Goal: Transaction & Acquisition: Purchase product/service

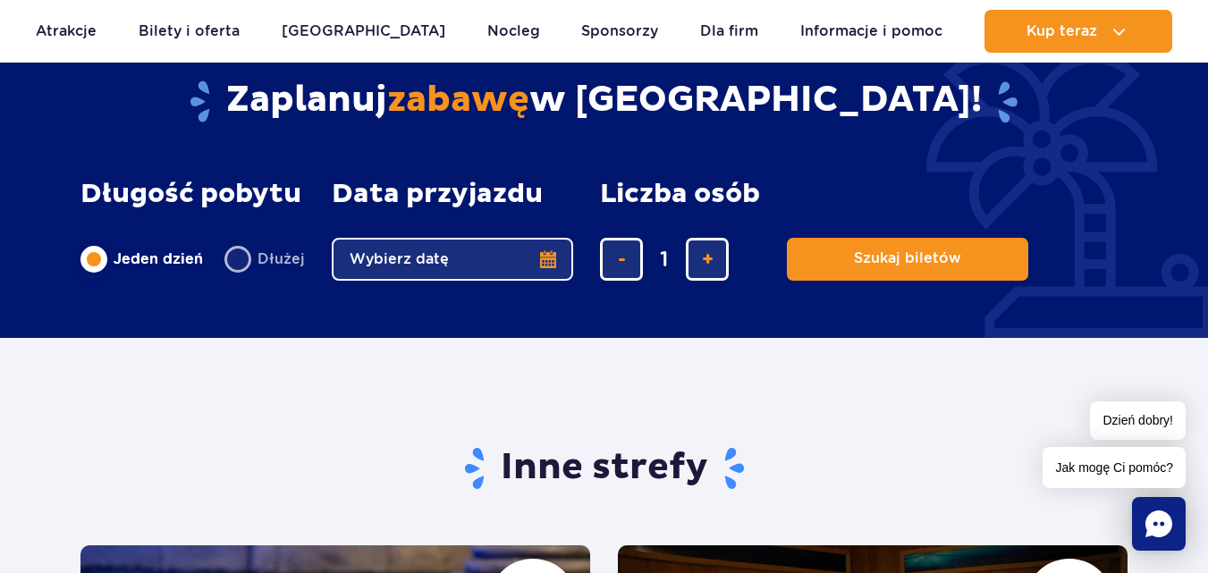
scroll to position [2950, 0]
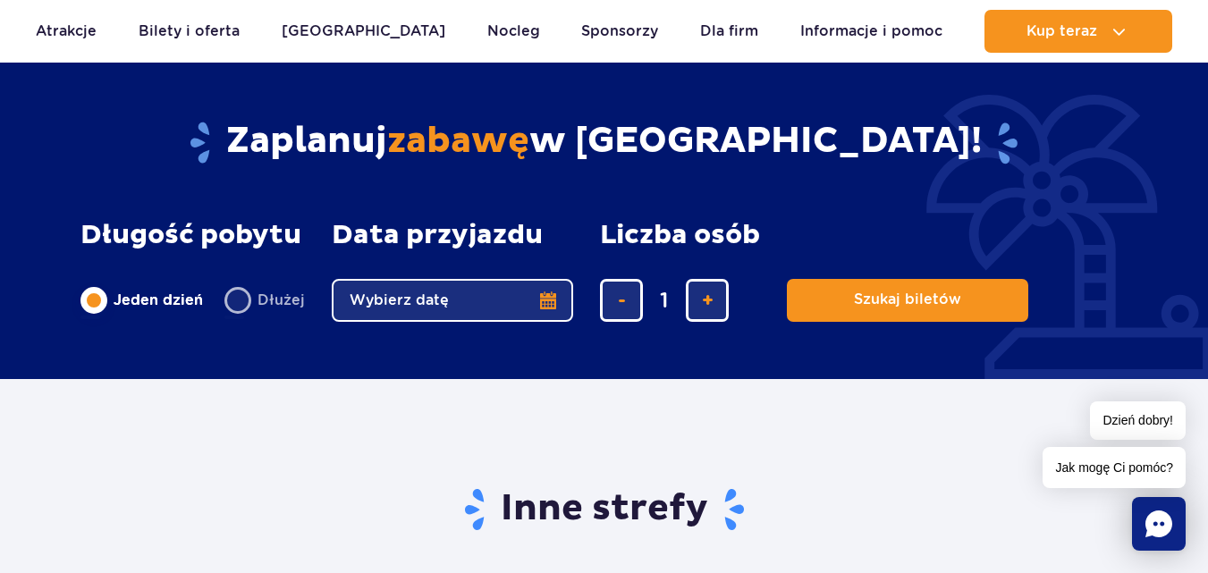
click at [552, 299] on button "Wybierz datę" at bounding box center [452, 300] width 241 height 43
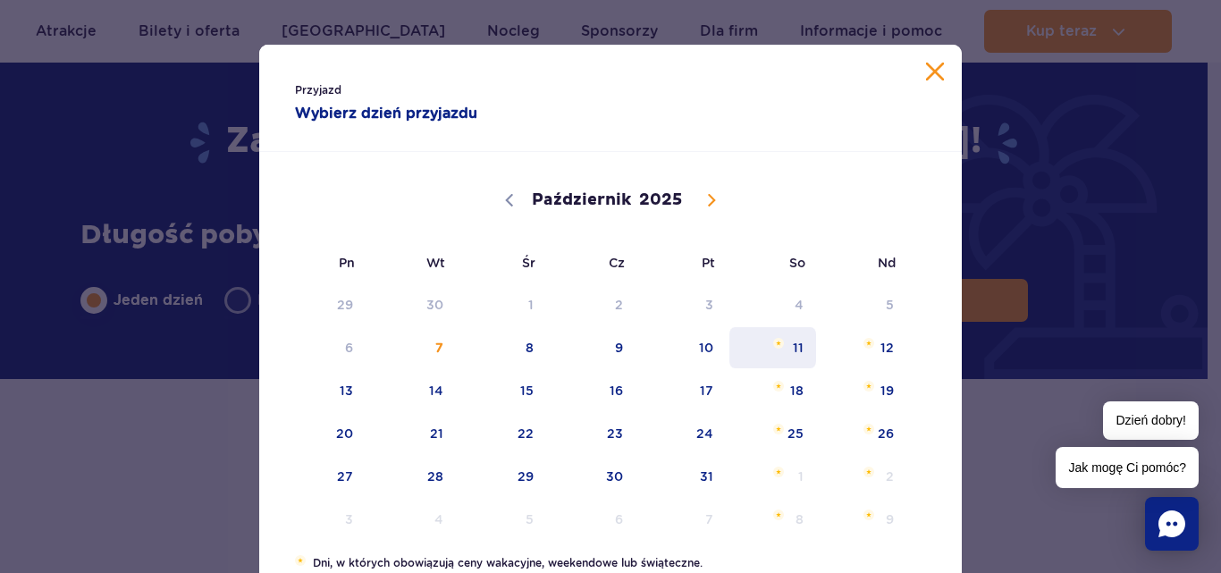
click at [791, 344] on span "11" at bounding box center [773, 347] width 90 height 41
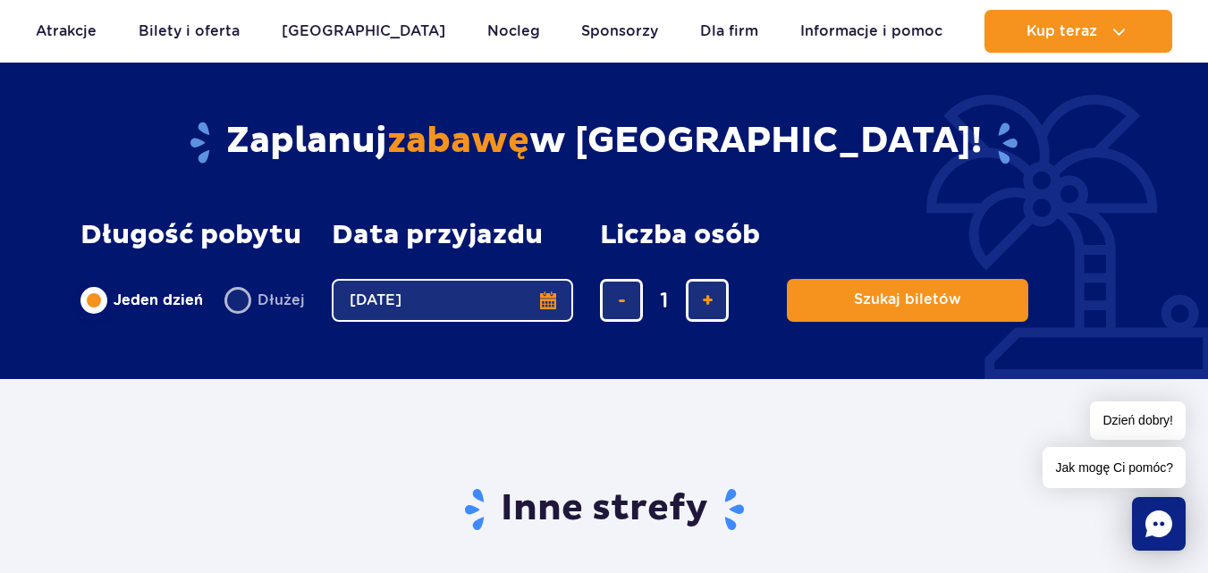
click at [542, 300] on button "11.10.25" at bounding box center [452, 300] width 241 height 43
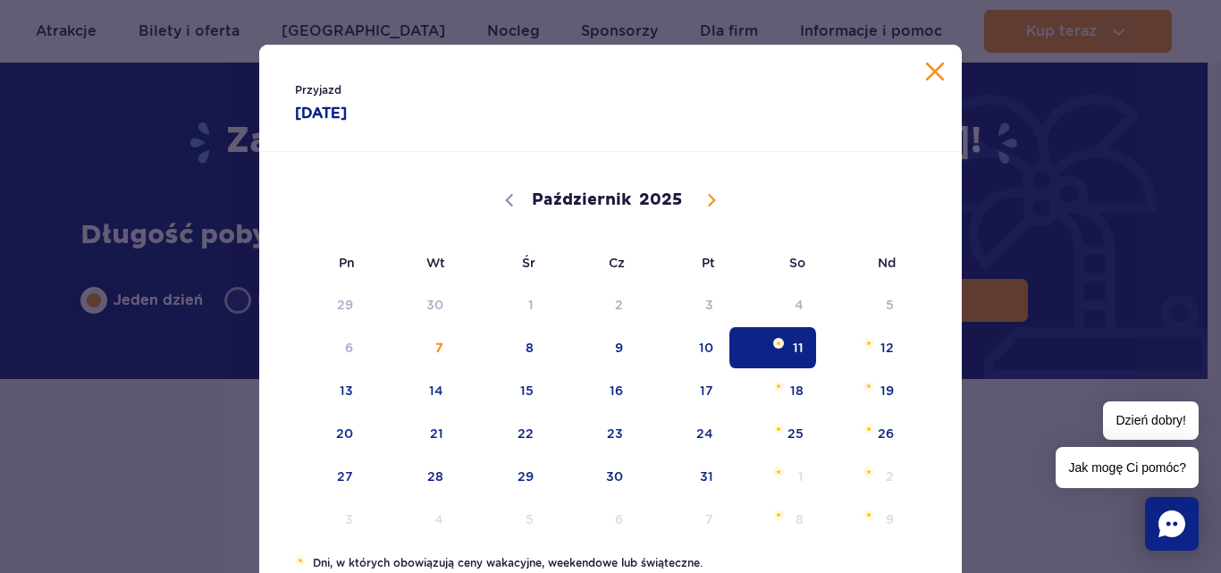
click at [930, 75] on button "Zamknij kalendarz" at bounding box center [935, 72] width 18 height 18
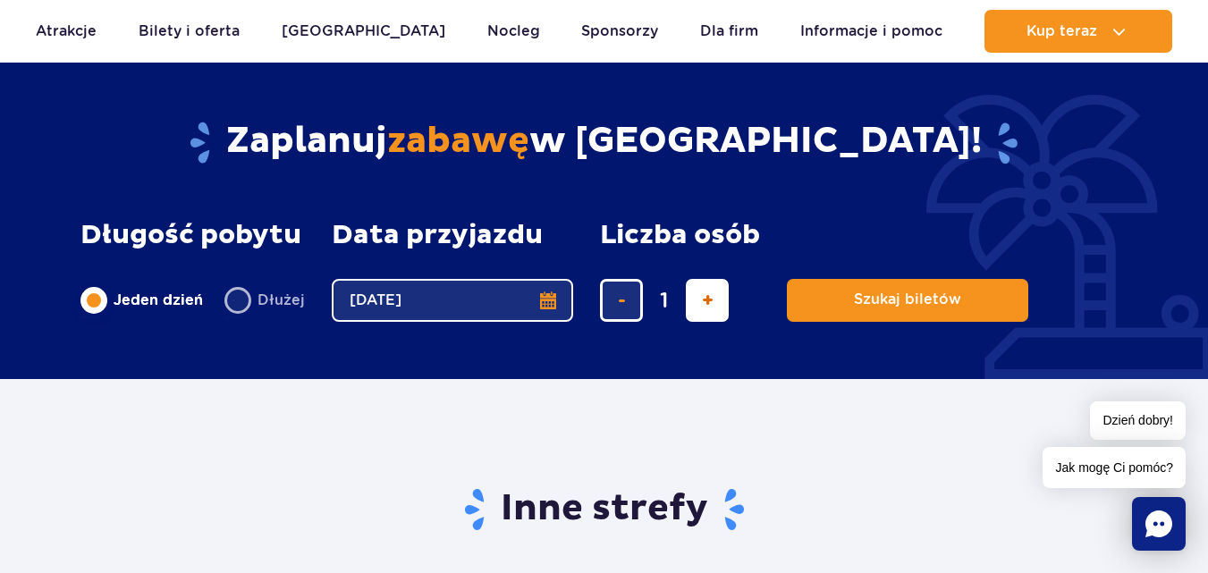
click at [704, 300] on span "dodaj bilet" at bounding box center [708, 300] width 12 height 0
type input "4"
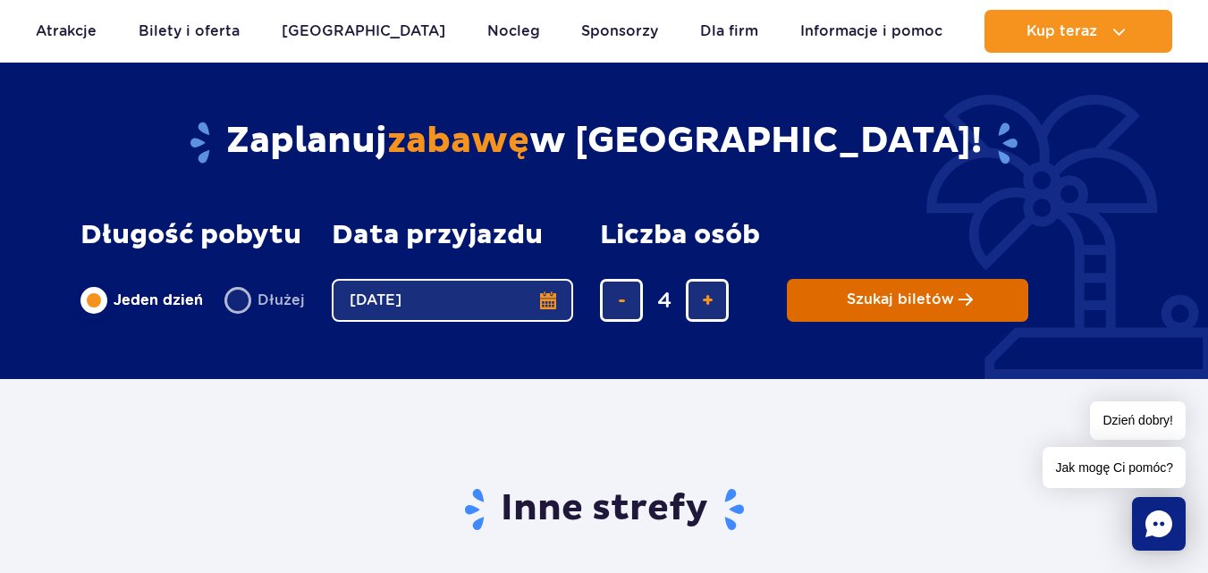
click at [901, 299] on span "Szukaj biletów" at bounding box center [900, 299] width 107 height 16
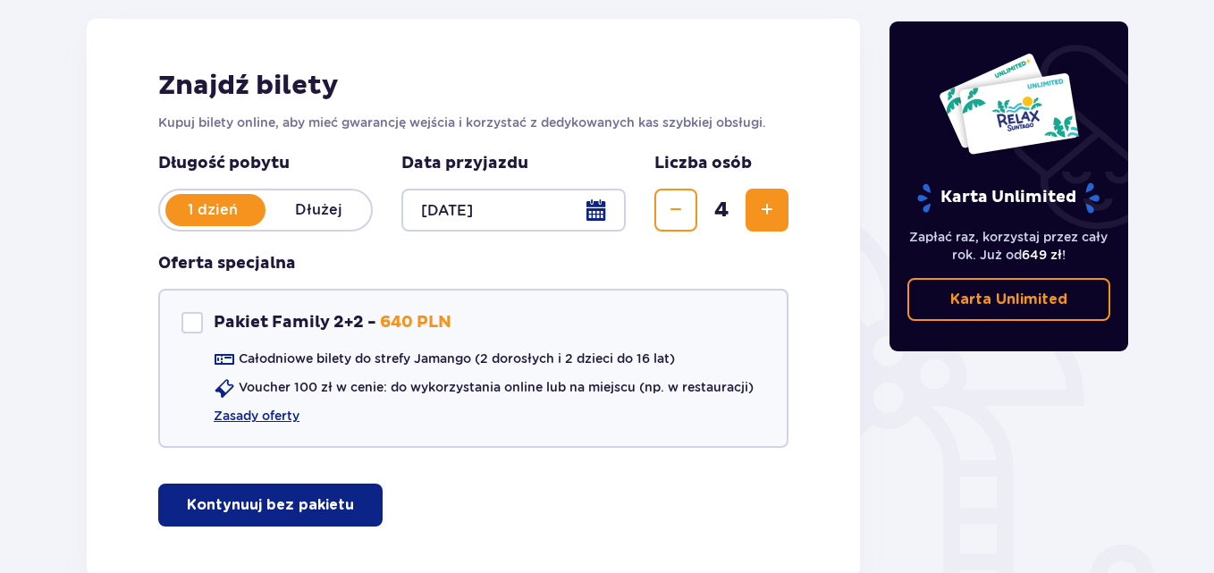
scroll to position [268, 0]
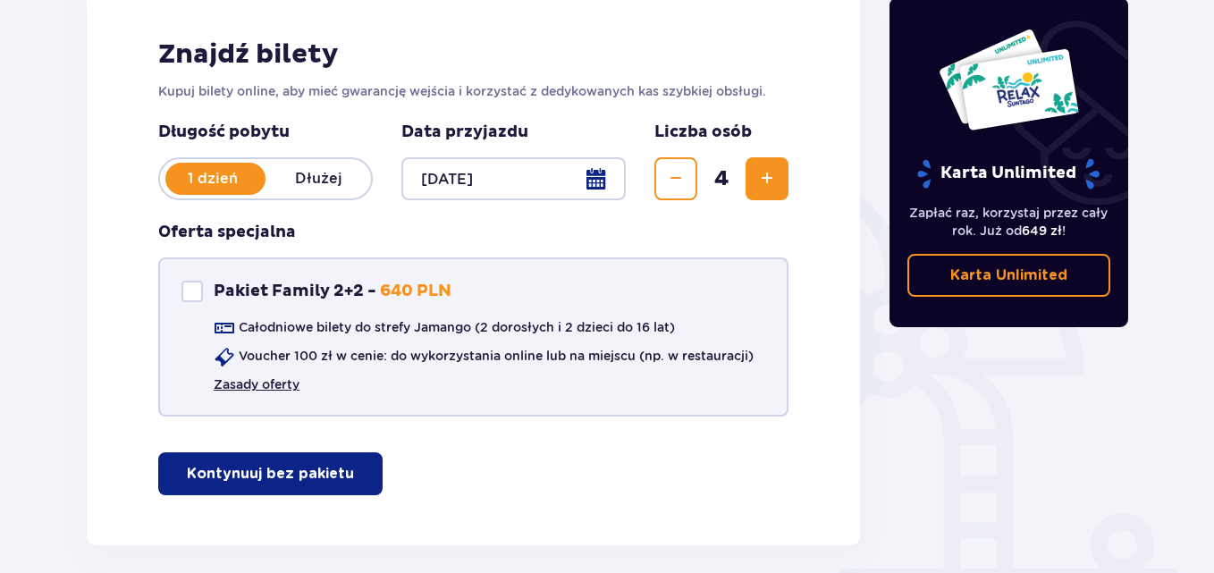
click at [256, 381] on link "Zasady oferty" at bounding box center [257, 384] width 86 height 18
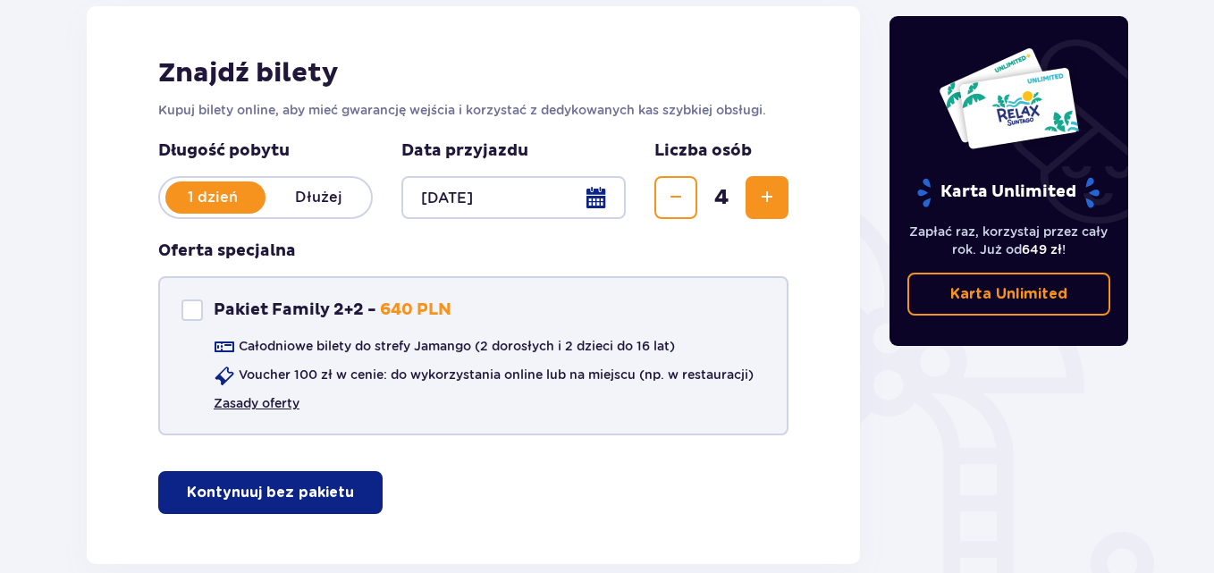
scroll to position [348, 0]
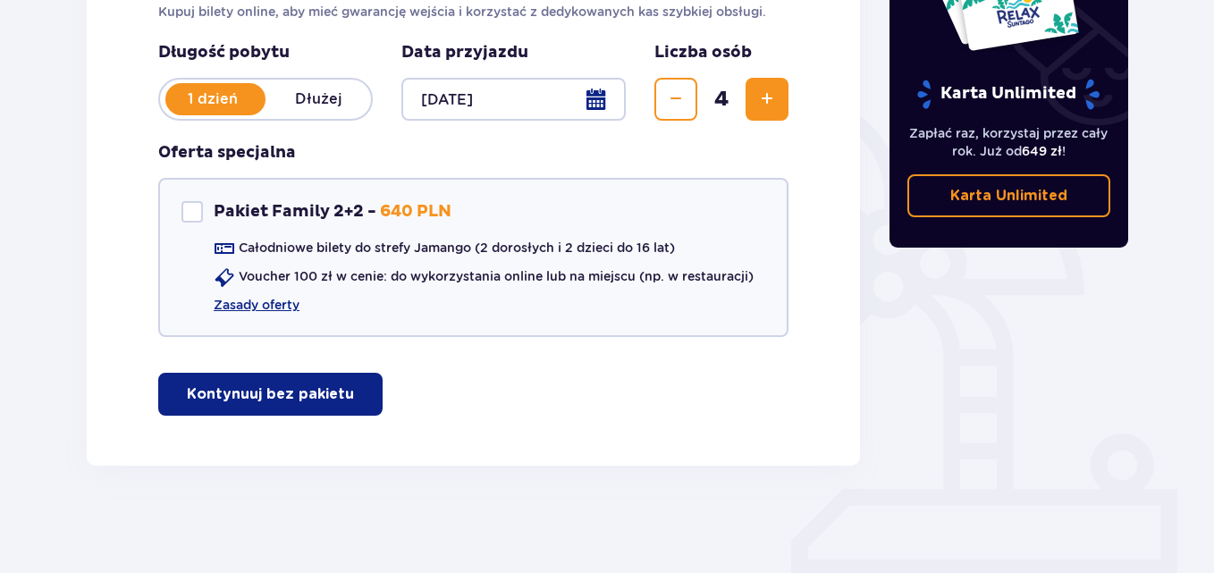
click at [291, 400] on p "Kontynuuj bez pakietu" at bounding box center [270, 394] width 167 height 20
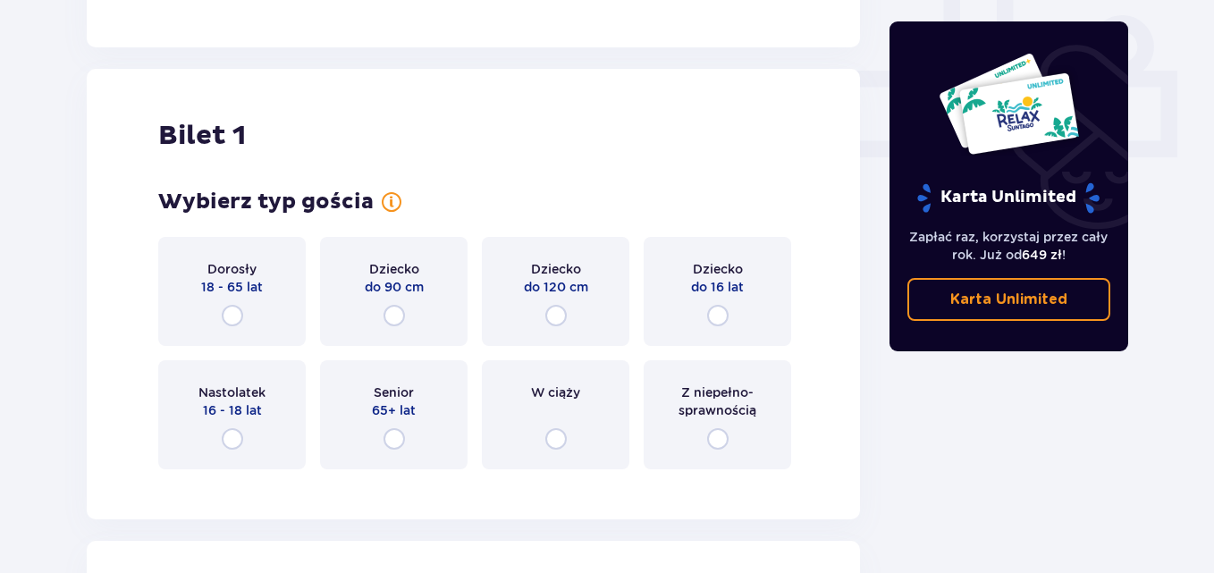
scroll to position [724, 0]
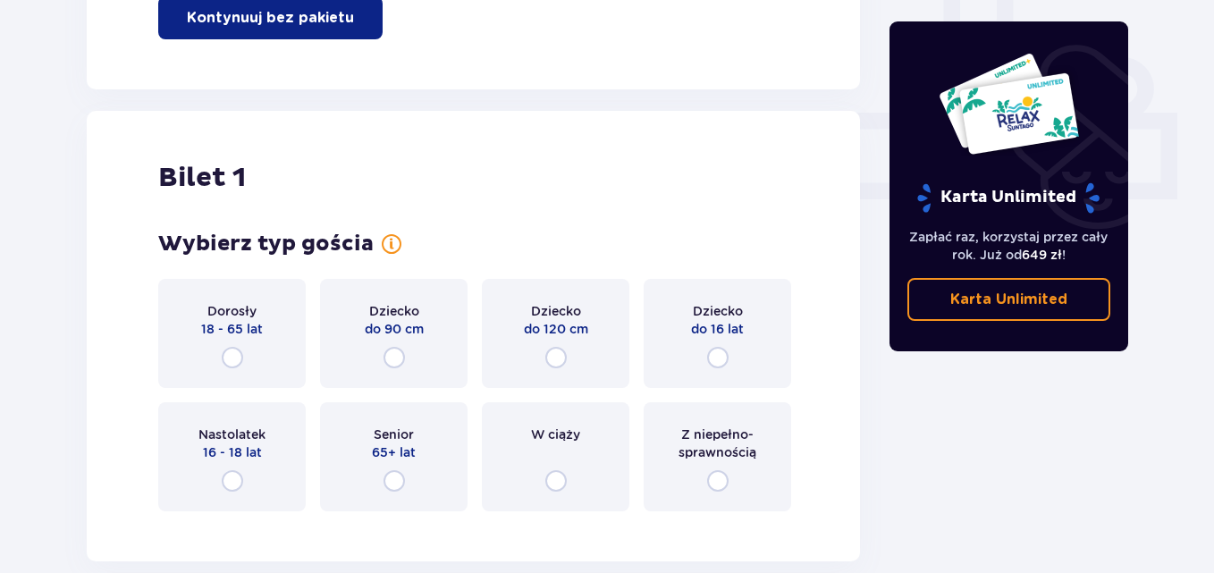
click at [235, 358] on input "radio" at bounding box center [232, 357] width 21 height 21
radio input "true"
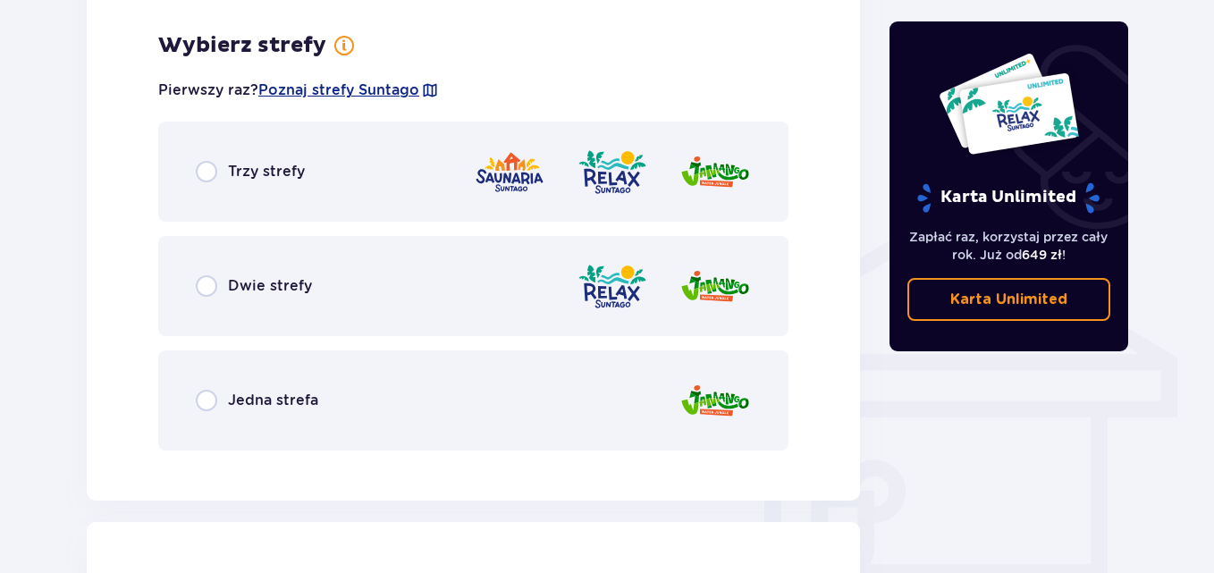
scroll to position [1250, 0]
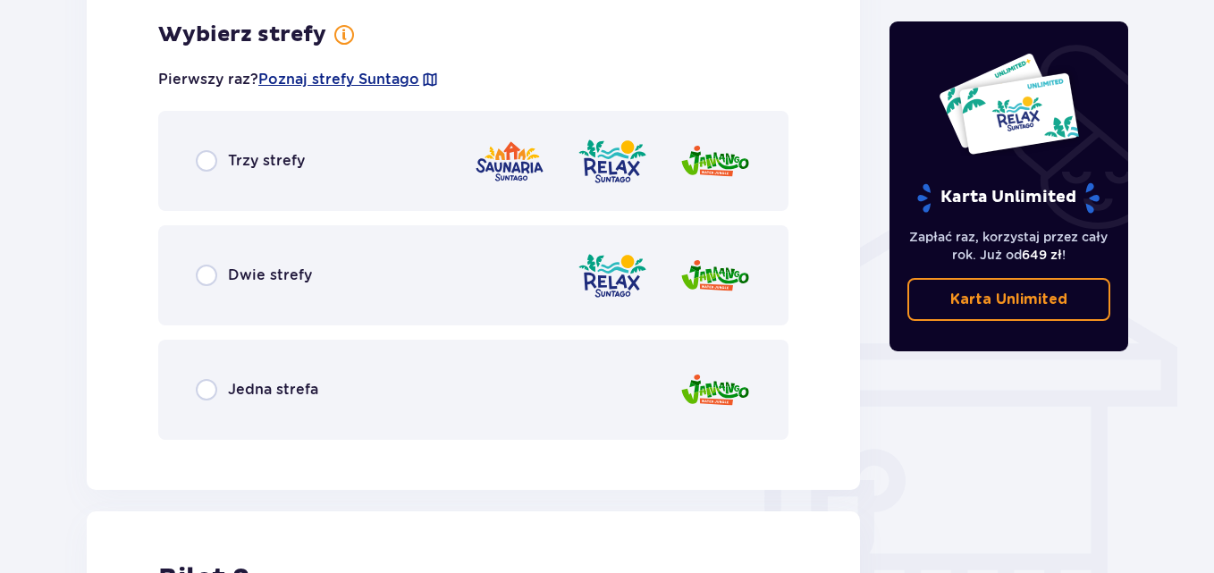
click at [210, 275] on input "radio" at bounding box center [206, 275] width 21 height 21
radio input "true"
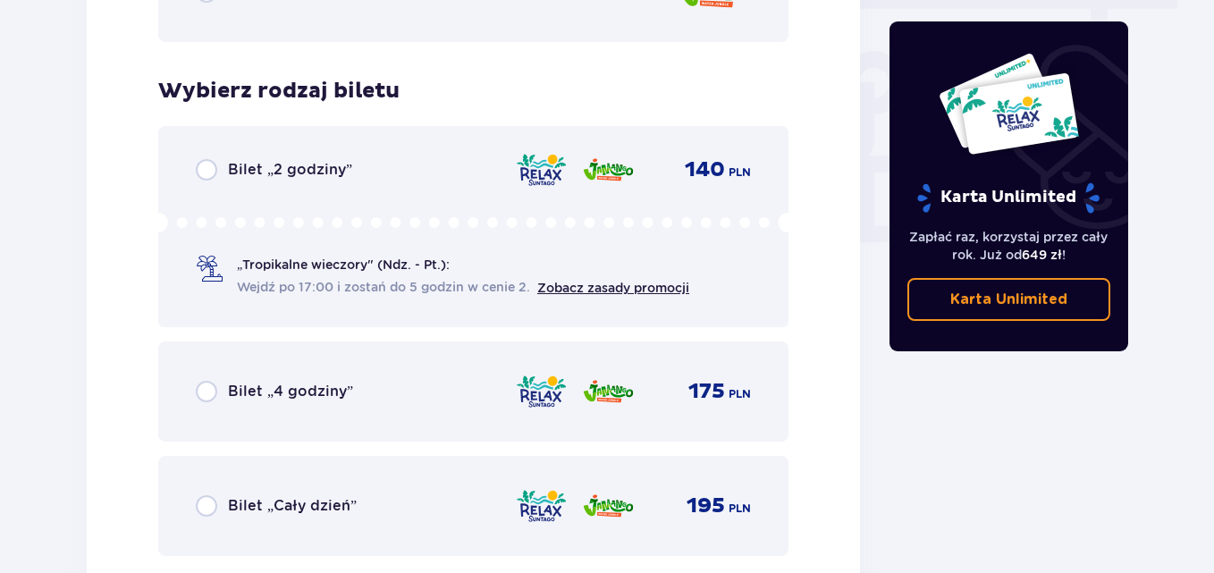
scroll to position [1704, 0]
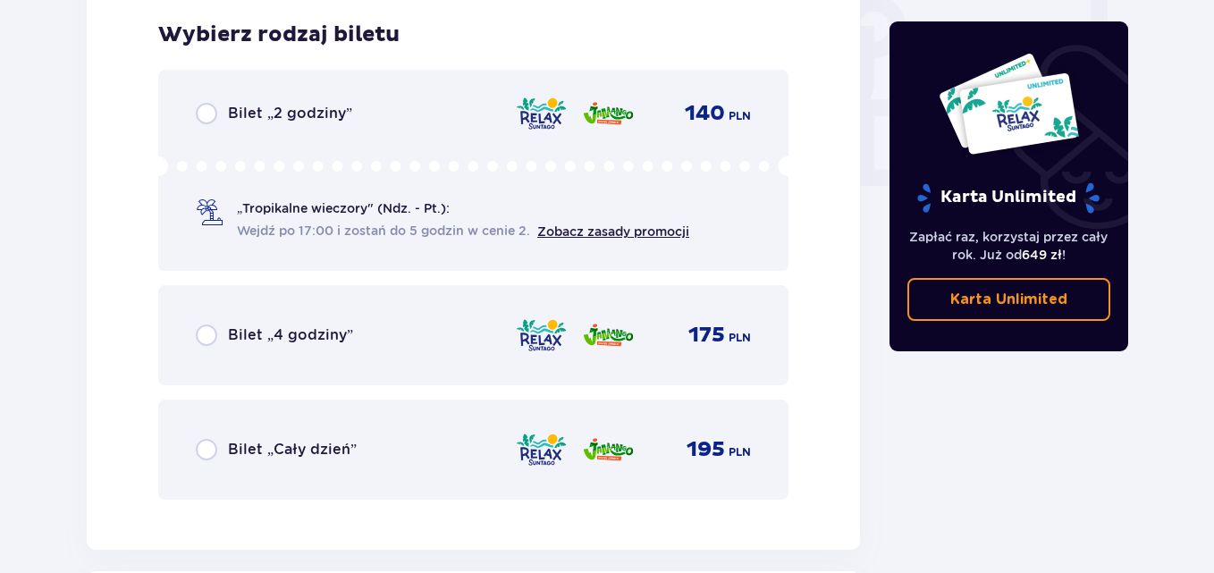
click at [202, 454] on input "radio" at bounding box center [206, 449] width 21 height 21
radio input "true"
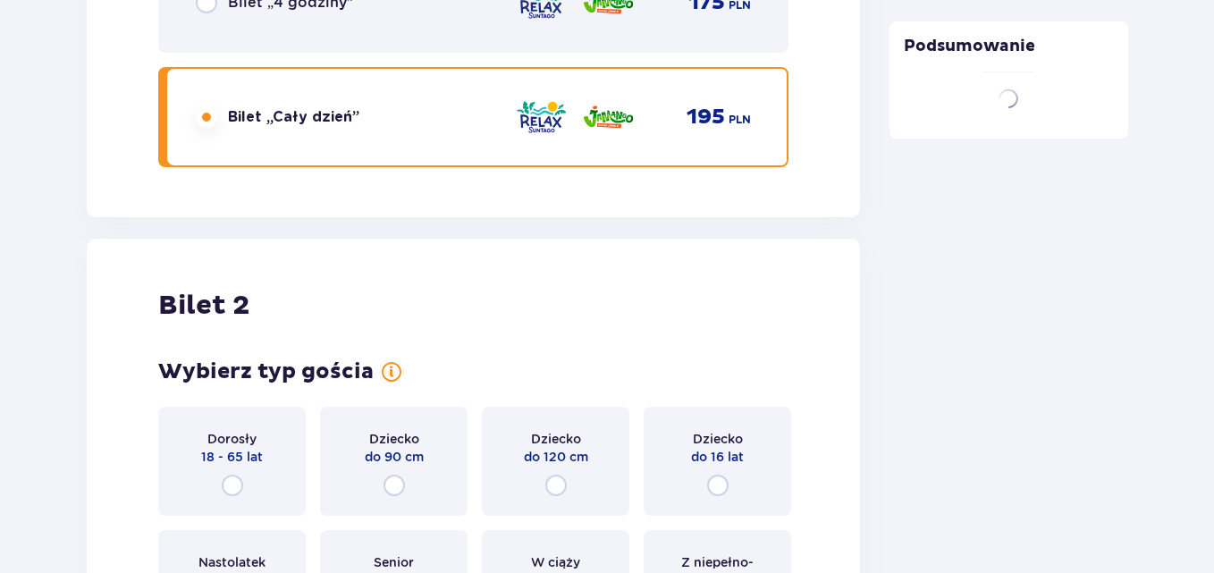
scroll to position [2254, 0]
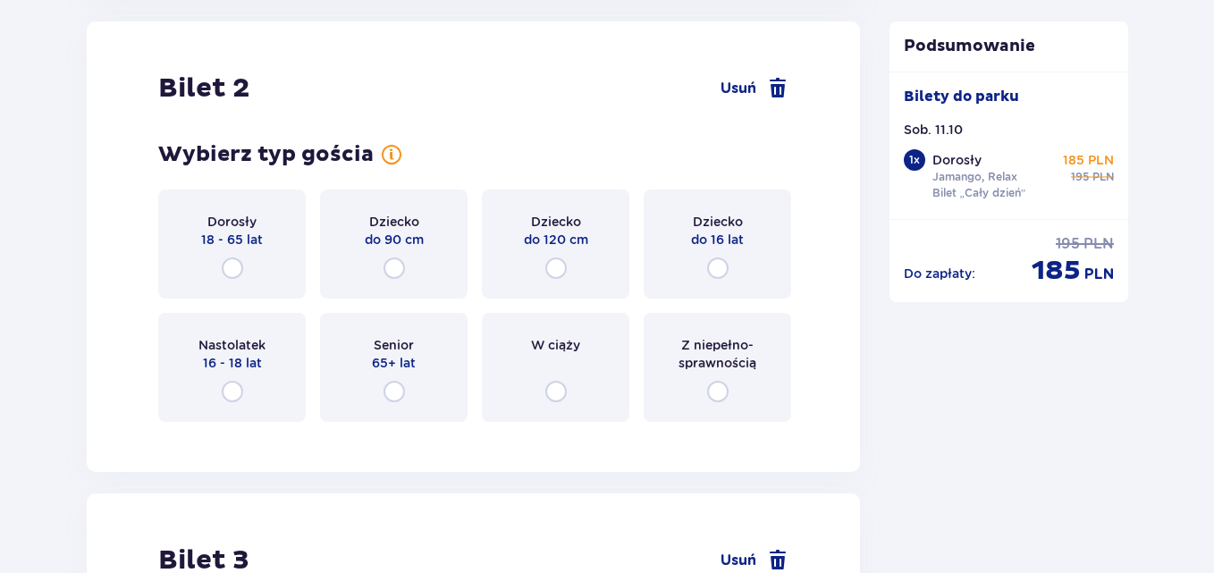
click at [229, 272] on input "radio" at bounding box center [232, 267] width 21 height 21
radio input "true"
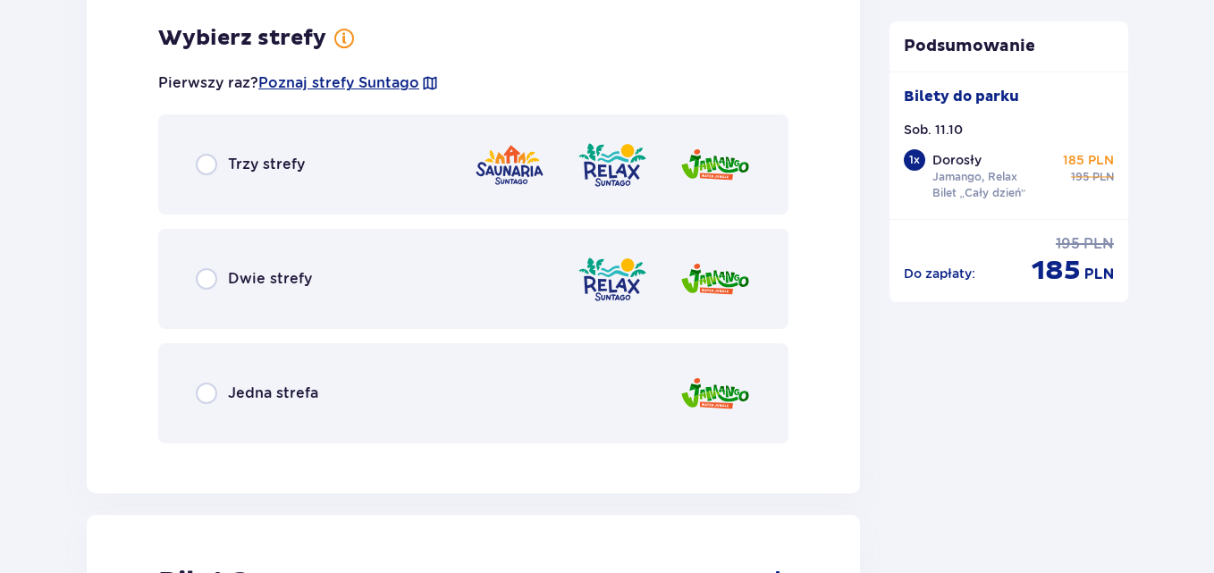
scroll to position [2690, 0]
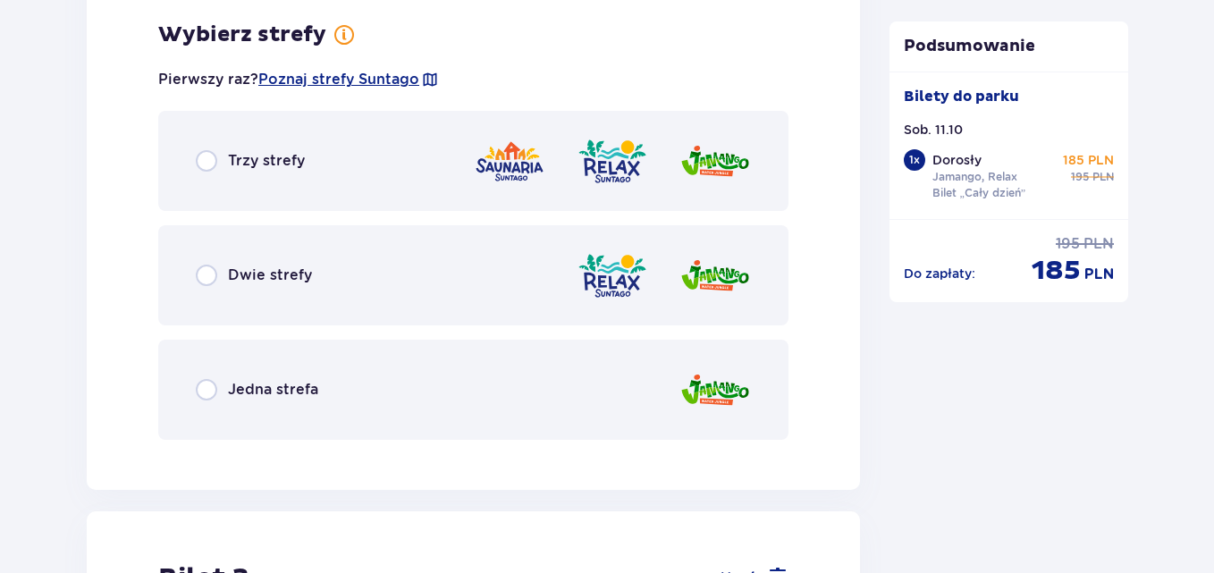
click at [220, 279] on div "Dwie strefy" at bounding box center [254, 275] width 116 height 21
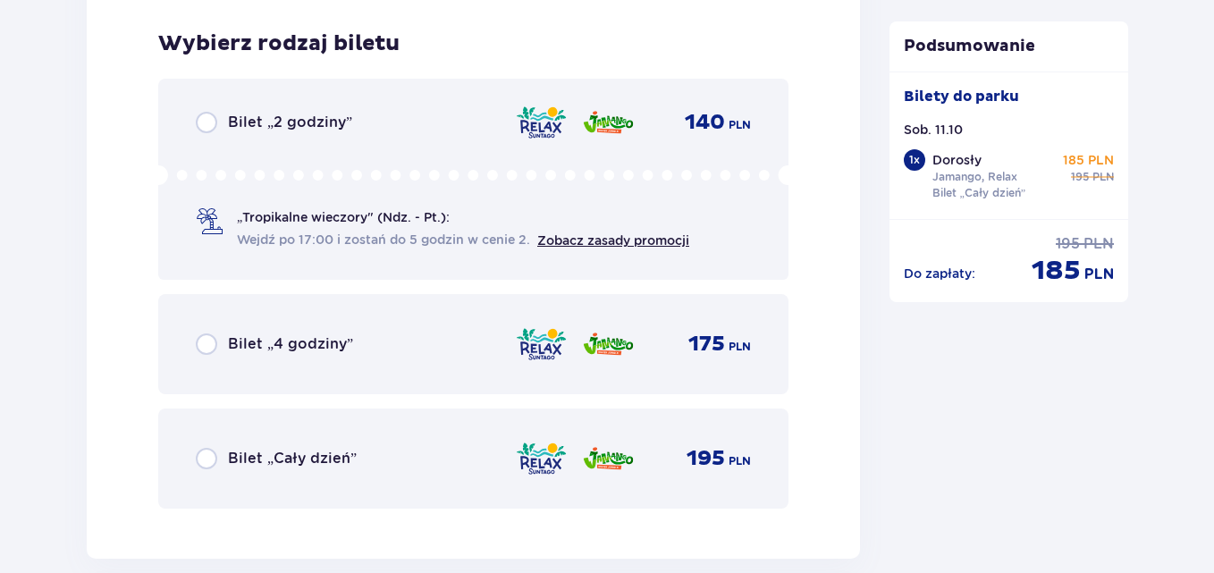
scroll to position [3144, 0]
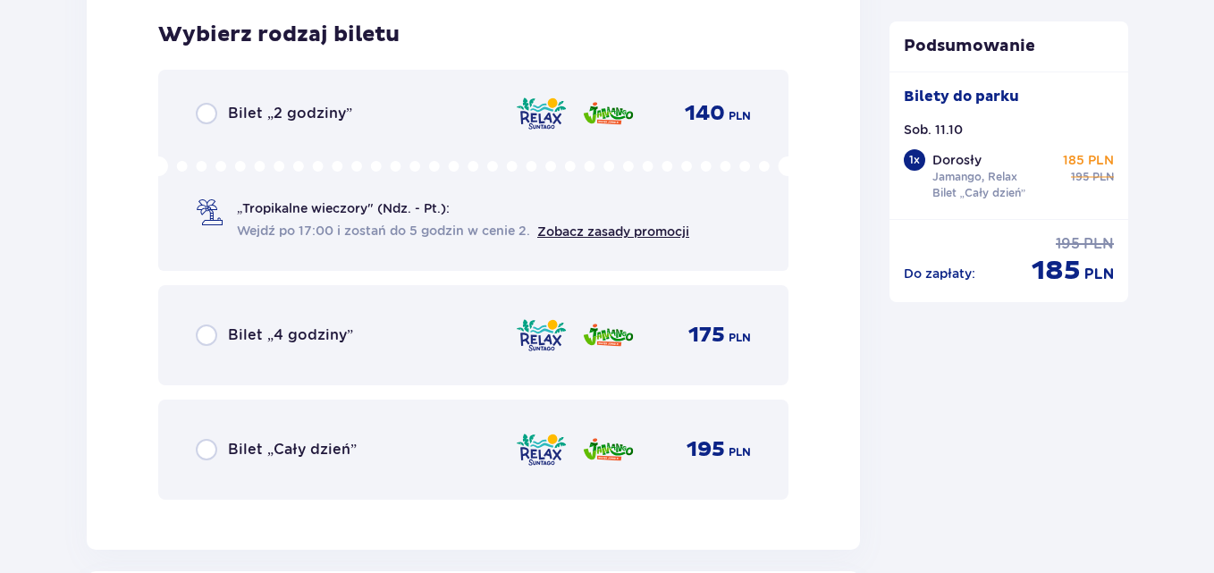
click at [209, 449] on input "radio" at bounding box center [206, 449] width 21 height 21
radio input "true"
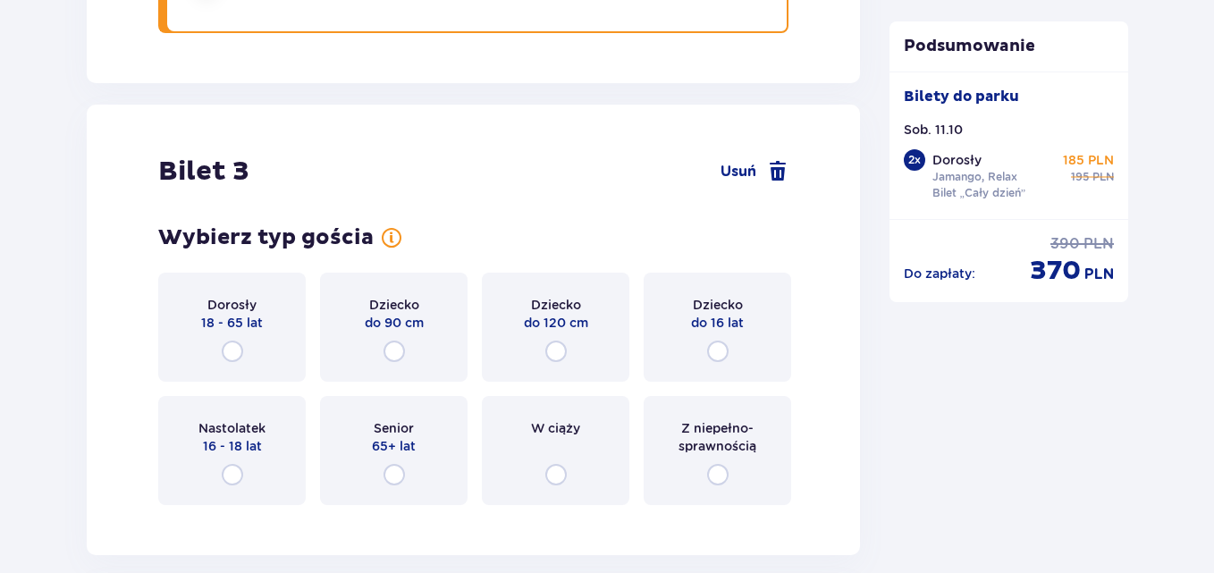
scroll to position [3694, 0]
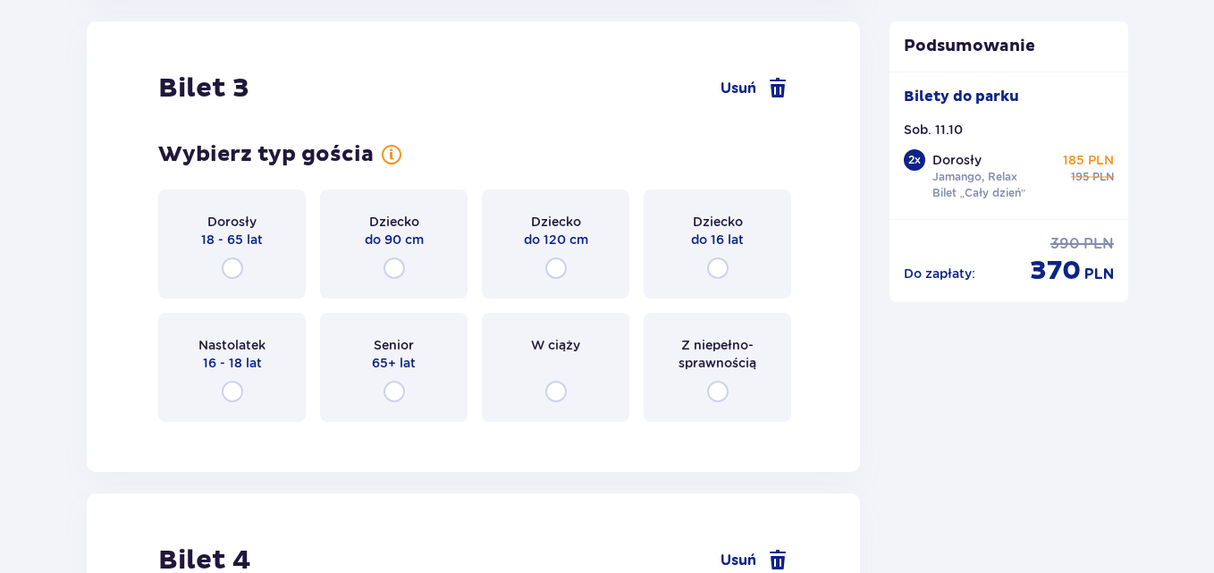
click at [715, 271] on input "radio" at bounding box center [717, 267] width 21 height 21
radio input "true"
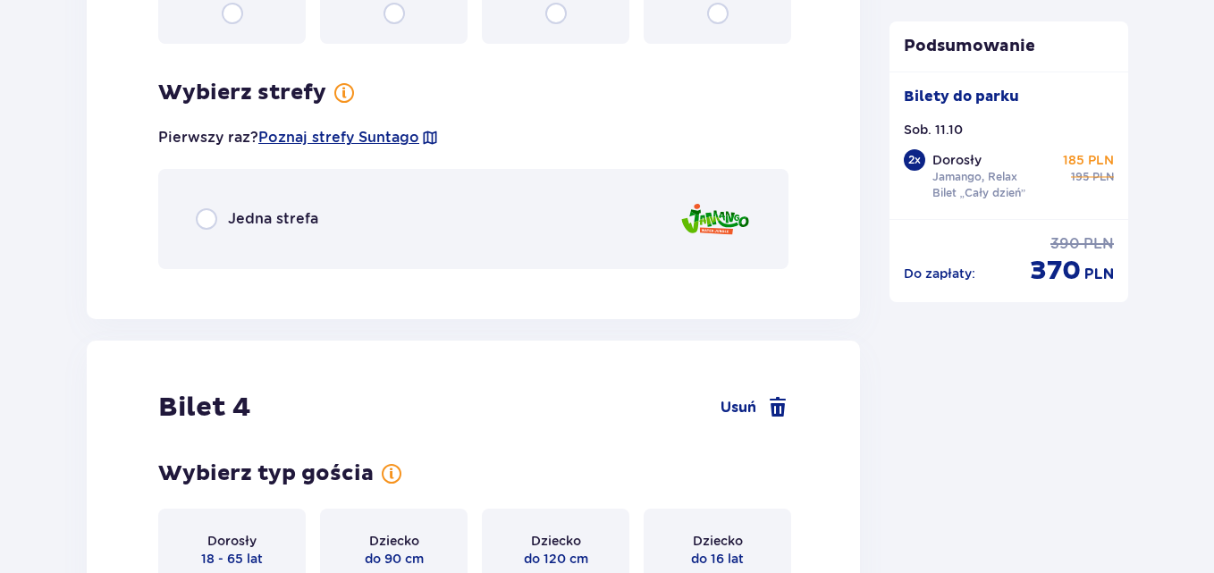
scroll to position [4041, 0]
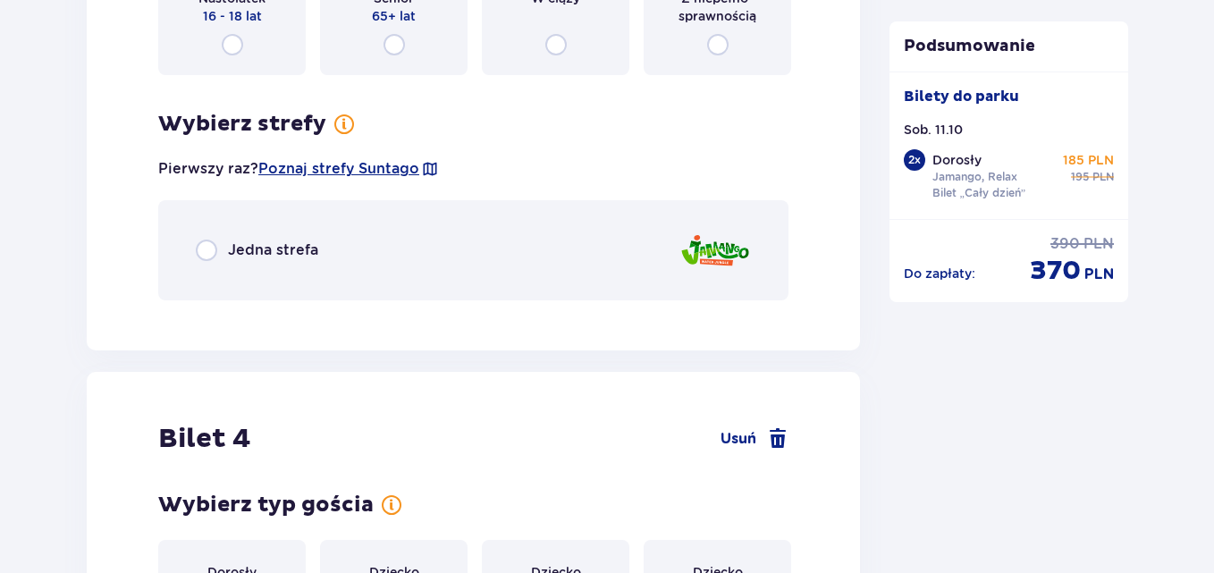
click at [207, 252] on input "radio" at bounding box center [206, 250] width 21 height 21
radio input "true"
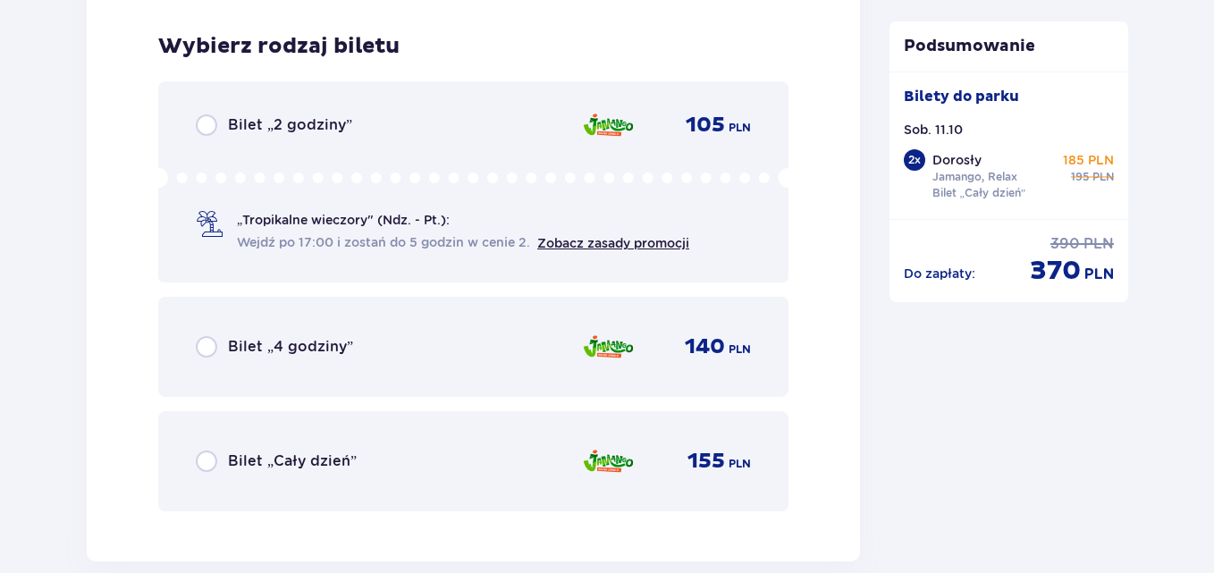
scroll to position [4355, 0]
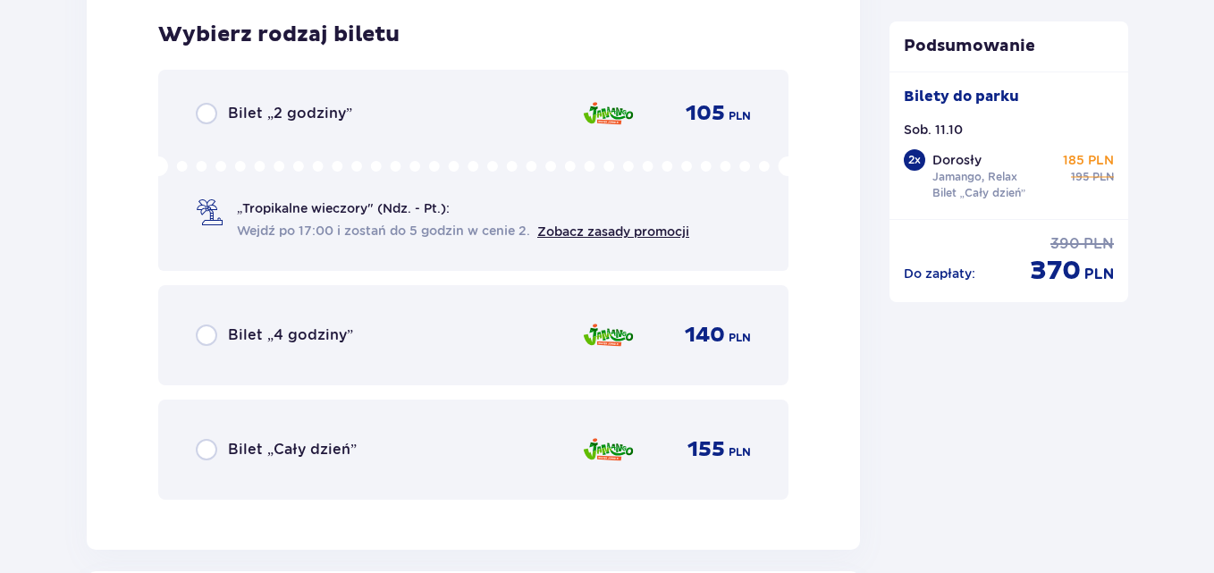
click at [212, 446] on input "radio" at bounding box center [206, 449] width 21 height 21
radio input "true"
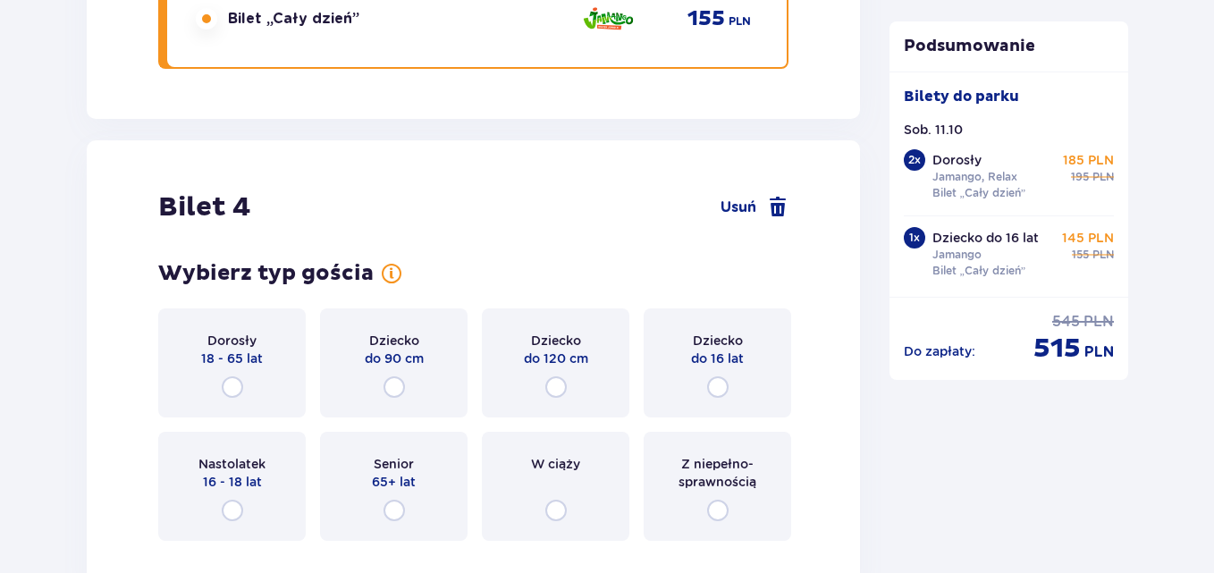
scroll to position [4905, 0]
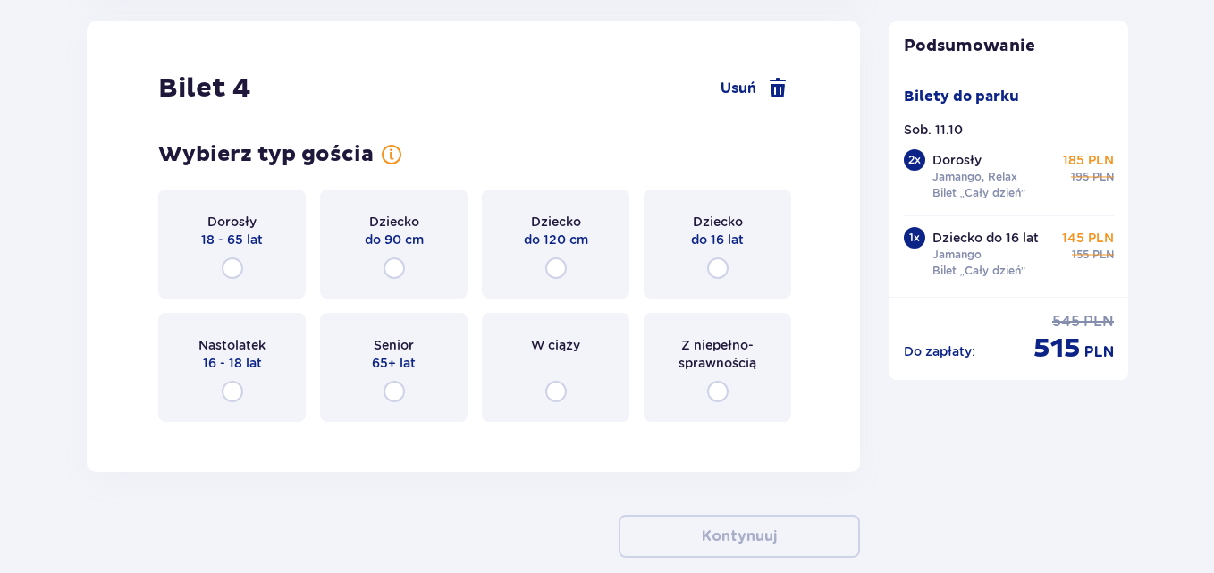
click at [718, 266] on input "radio" at bounding box center [717, 267] width 21 height 21
radio input "true"
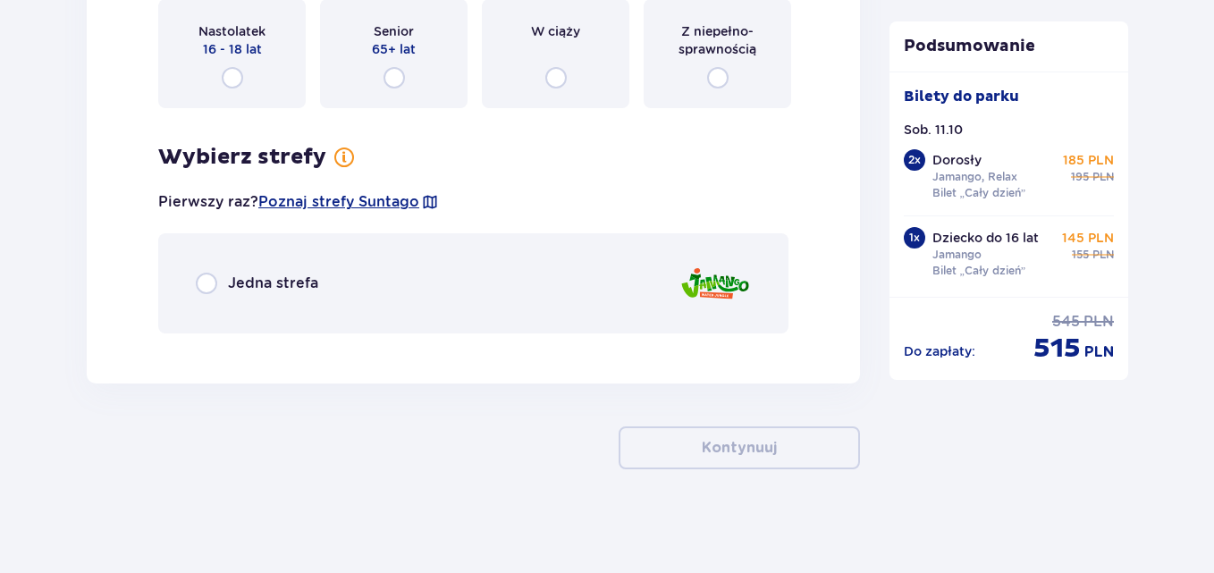
scroll to position [5222, 0]
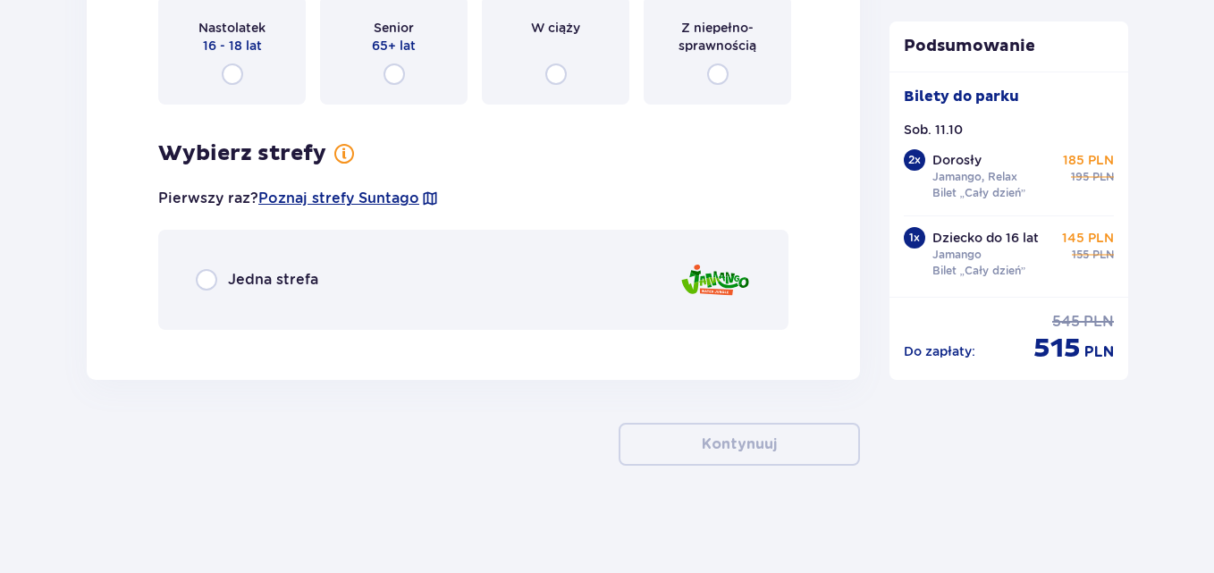
click at [196, 277] on input "radio" at bounding box center [206, 279] width 21 height 21
radio input "true"
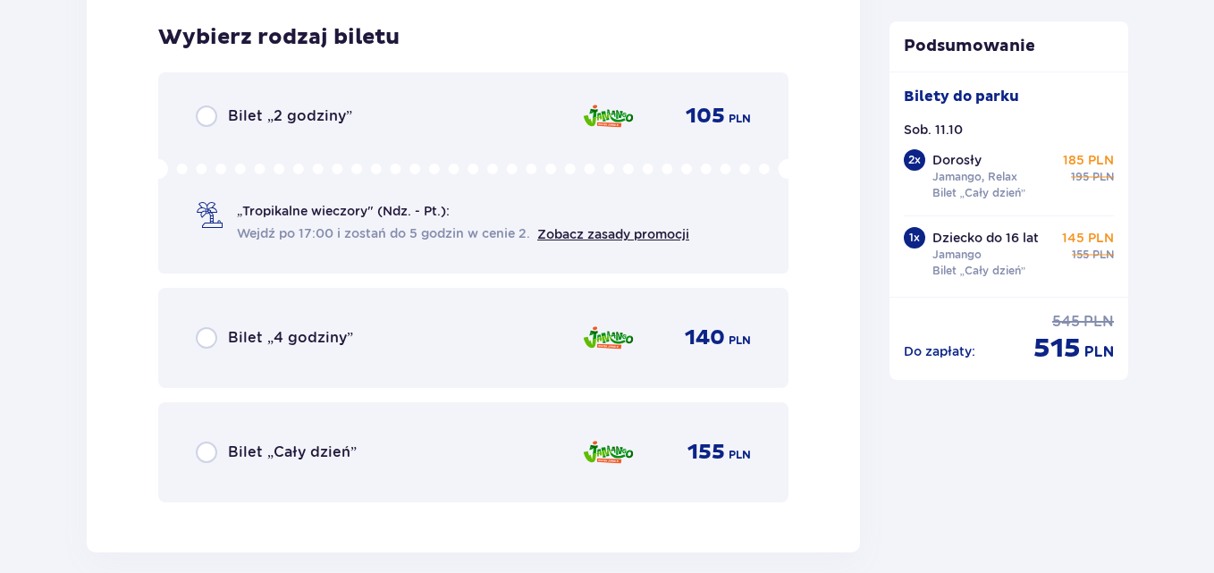
scroll to position [5567, 0]
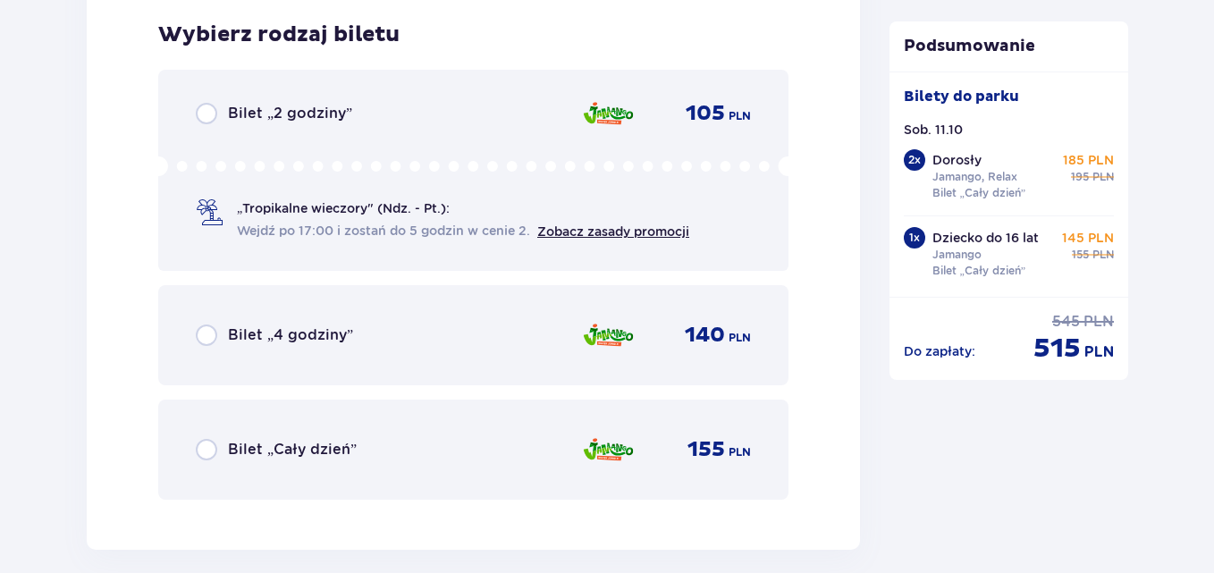
click at [206, 447] on input "radio" at bounding box center [206, 449] width 21 height 21
radio input "true"
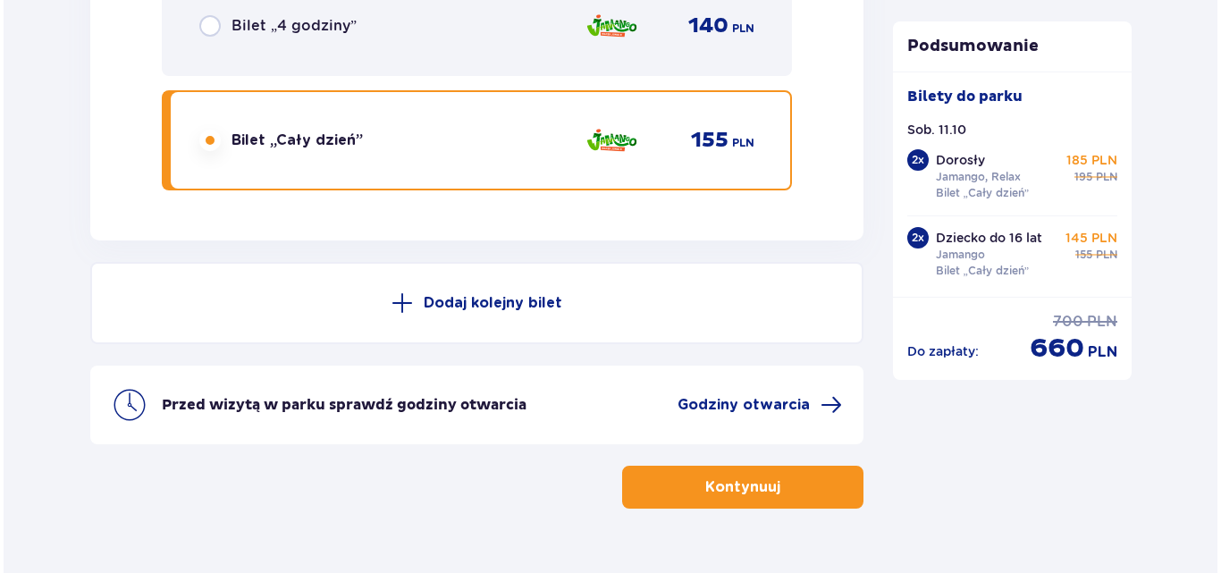
scroll to position [5919, 0]
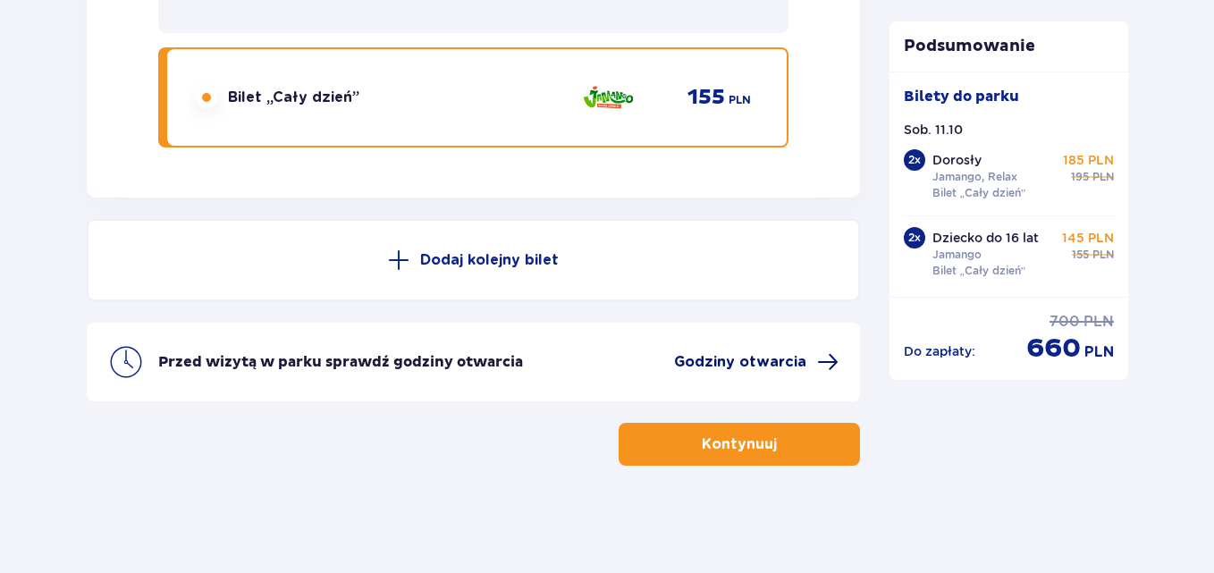
click at [723, 360] on span "Godziny otwarcia" at bounding box center [740, 362] width 132 height 20
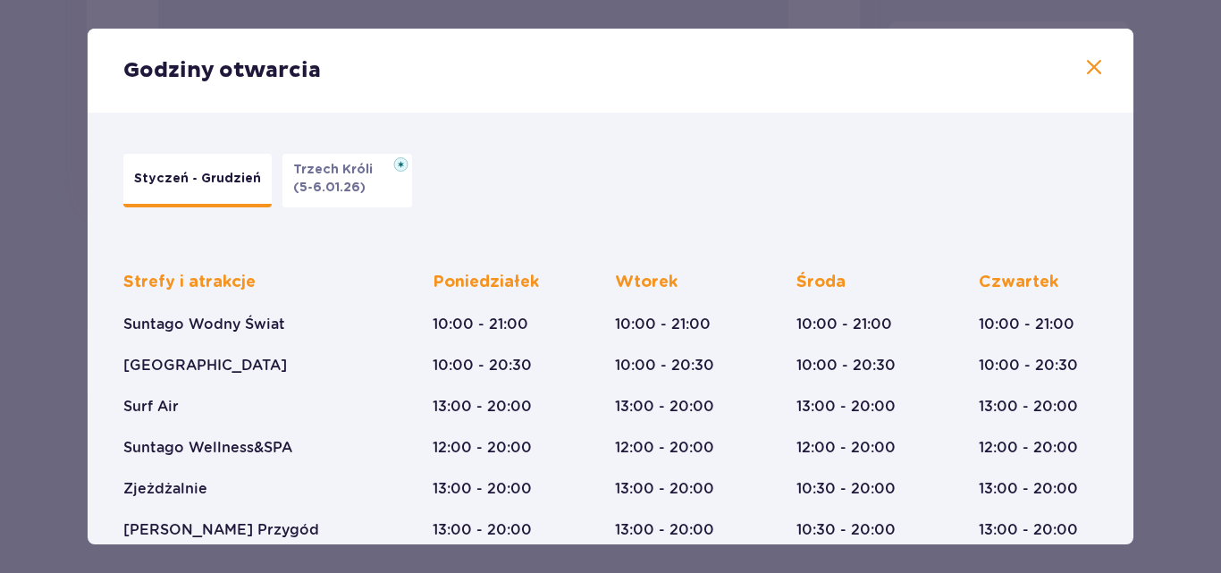
click at [1092, 65] on span at bounding box center [1093, 67] width 21 height 21
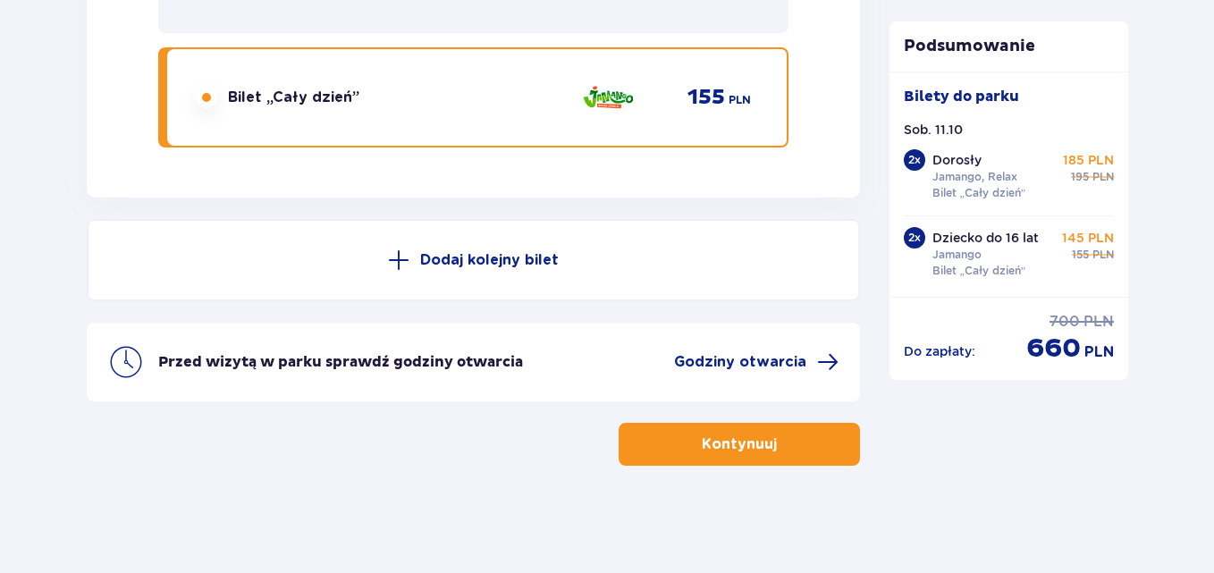
click at [711, 445] on p "Kontynuuj" at bounding box center [739, 444] width 75 height 20
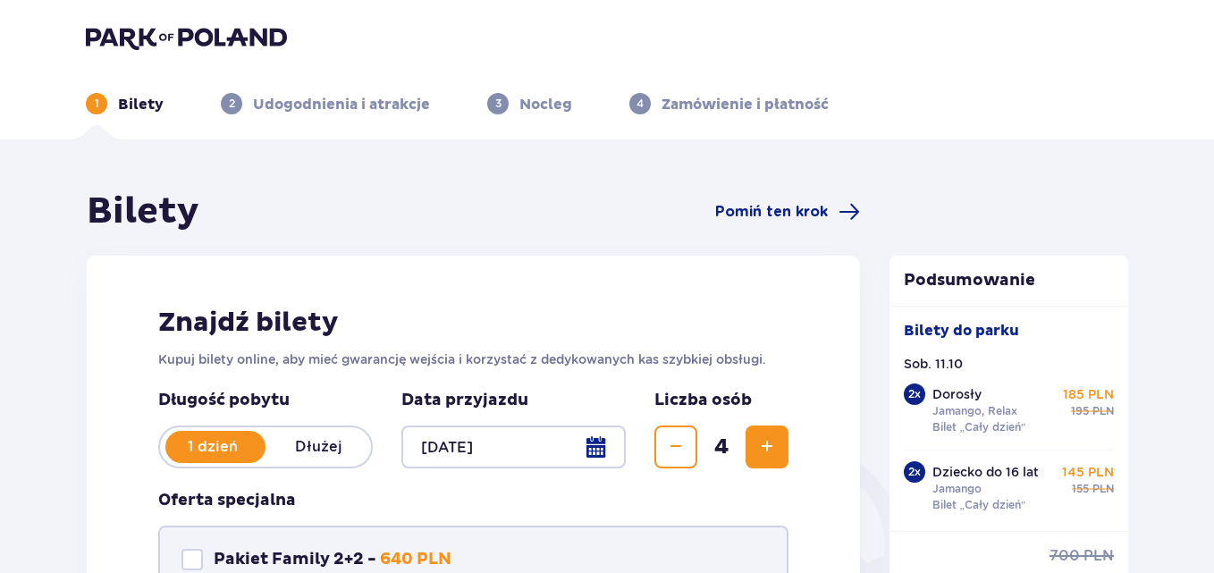
scroll to position [268, 0]
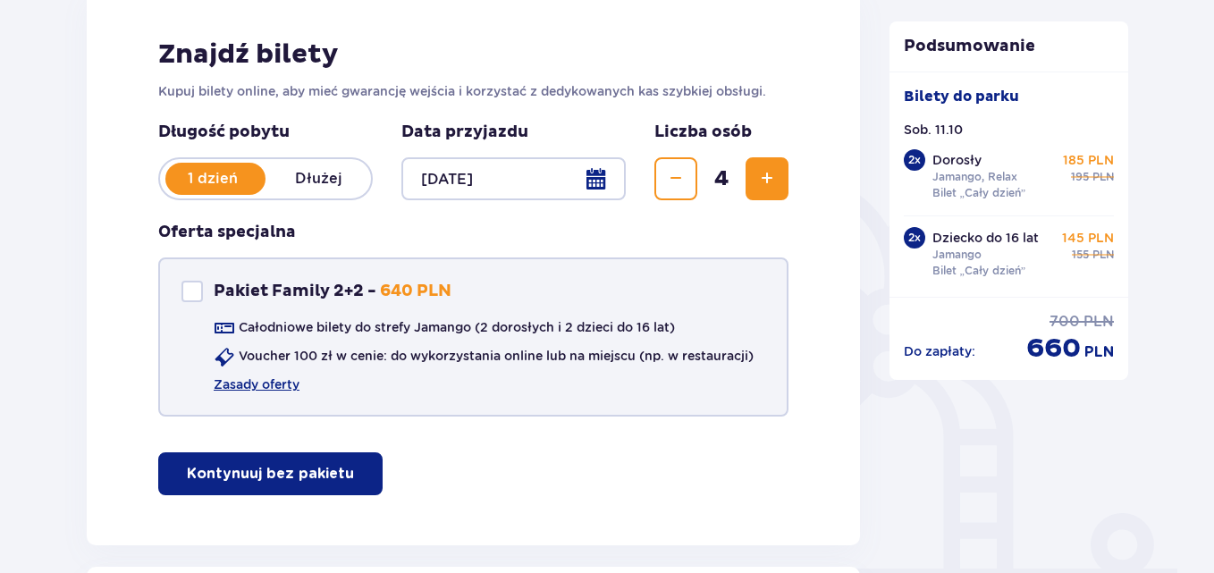
click at [183, 287] on div "Pakiet Family 2+2" at bounding box center [191, 291] width 21 height 21
click at [184, 287] on div "Pakiet Family 2+2" at bounding box center [191, 291] width 21 height 21
checkbox input "false"
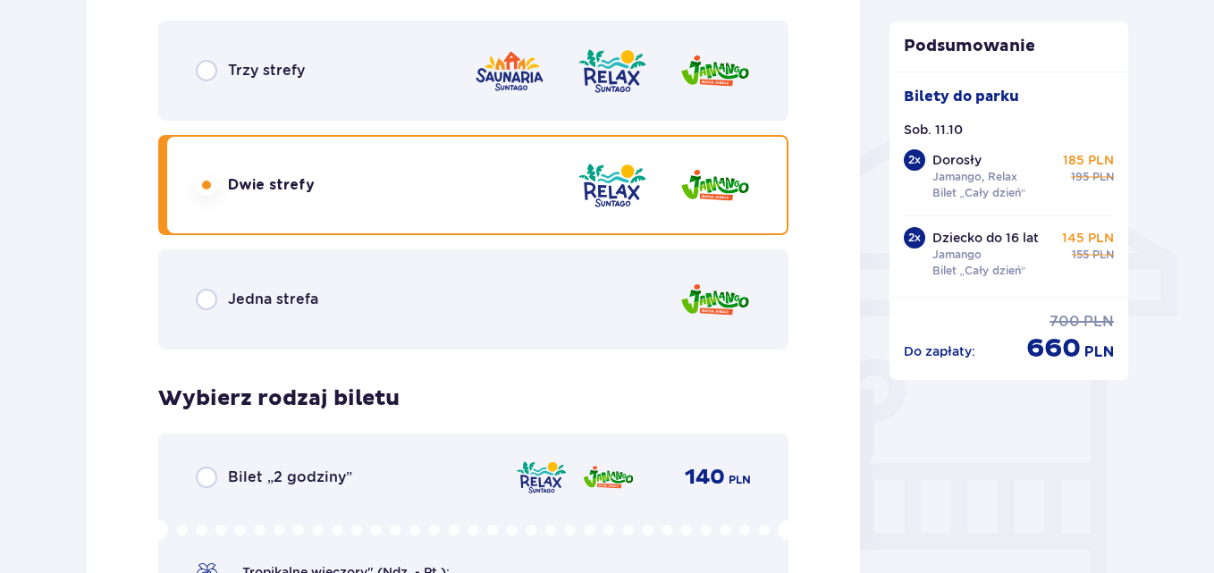
scroll to position [1341, 0]
click at [202, 299] on input "radio" at bounding box center [206, 298] width 21 height 21
radio input "true"
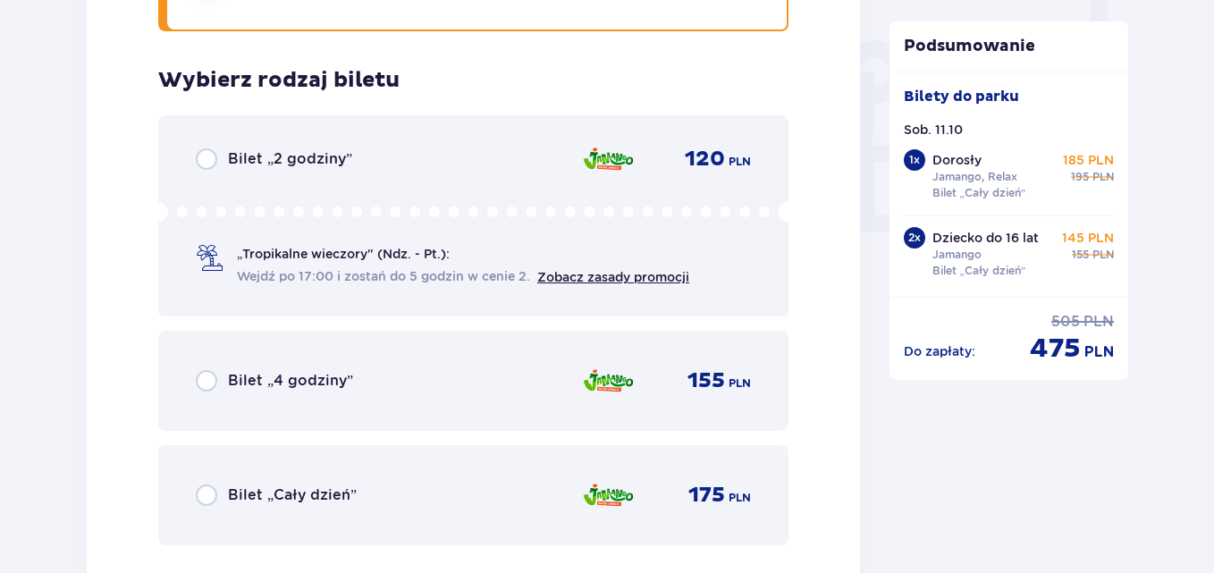
scroll to position [1704, 0]
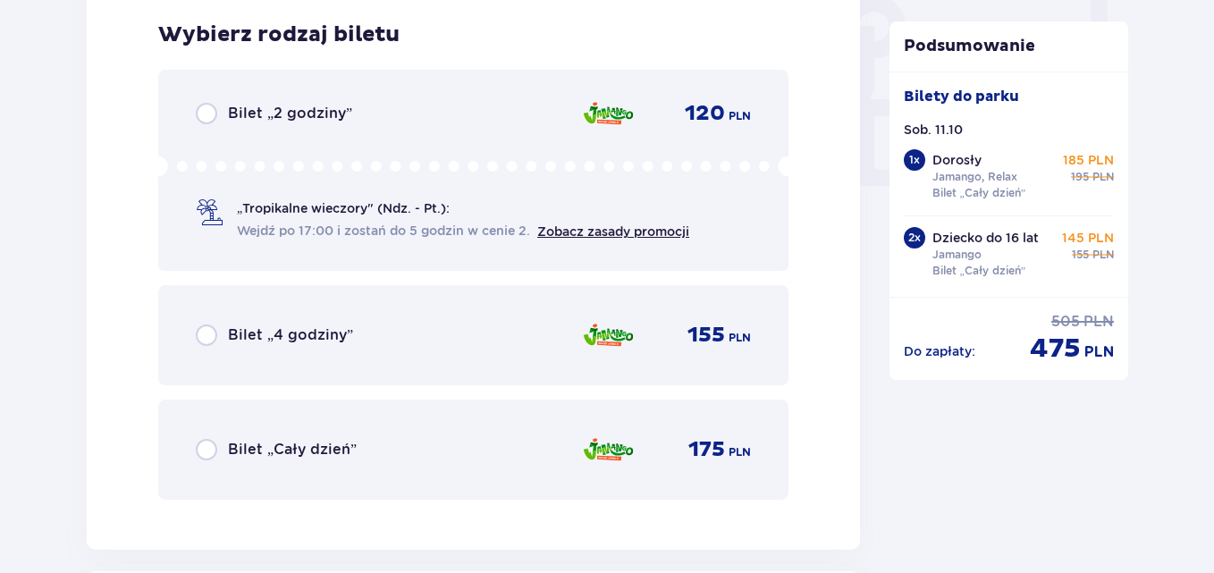
click at [209, 451] on input "radio" at bounding box center [206, 449] width 21 height 21
radio input "true"
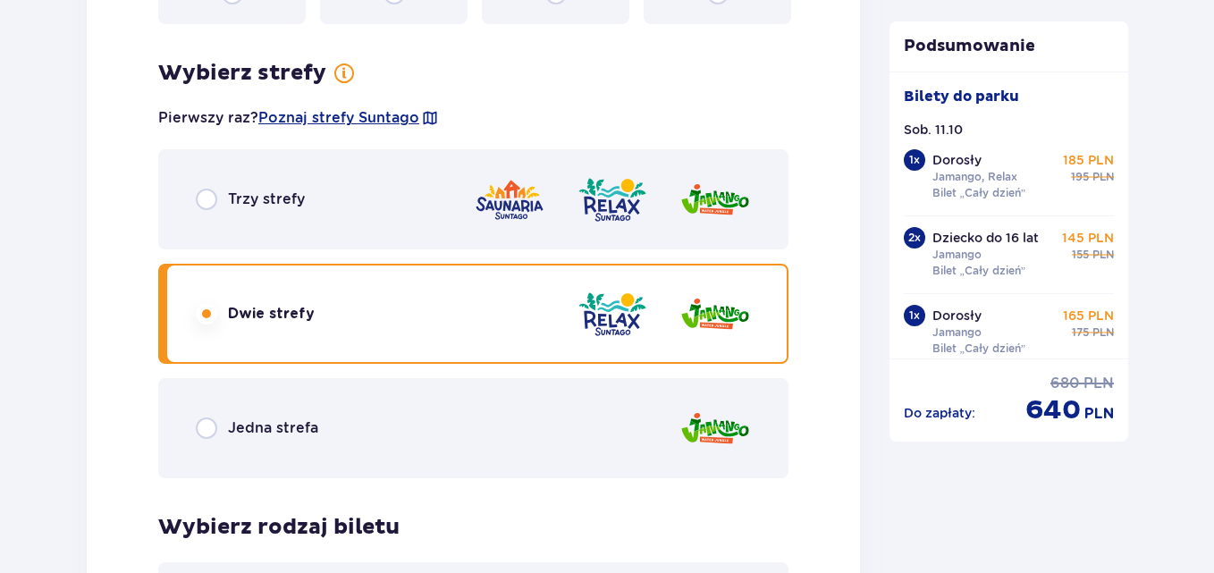
scroll to position [2701, 0]
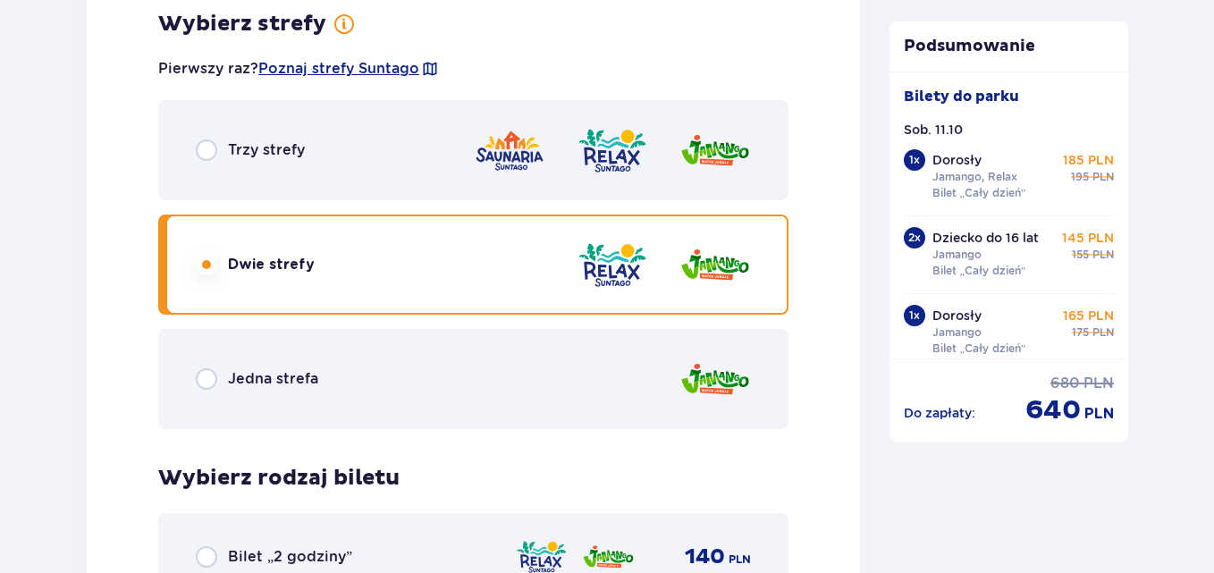
click at [201, 379] on input "radio" at bounding box center [206, 378] width 21 height 21
radio input "true"
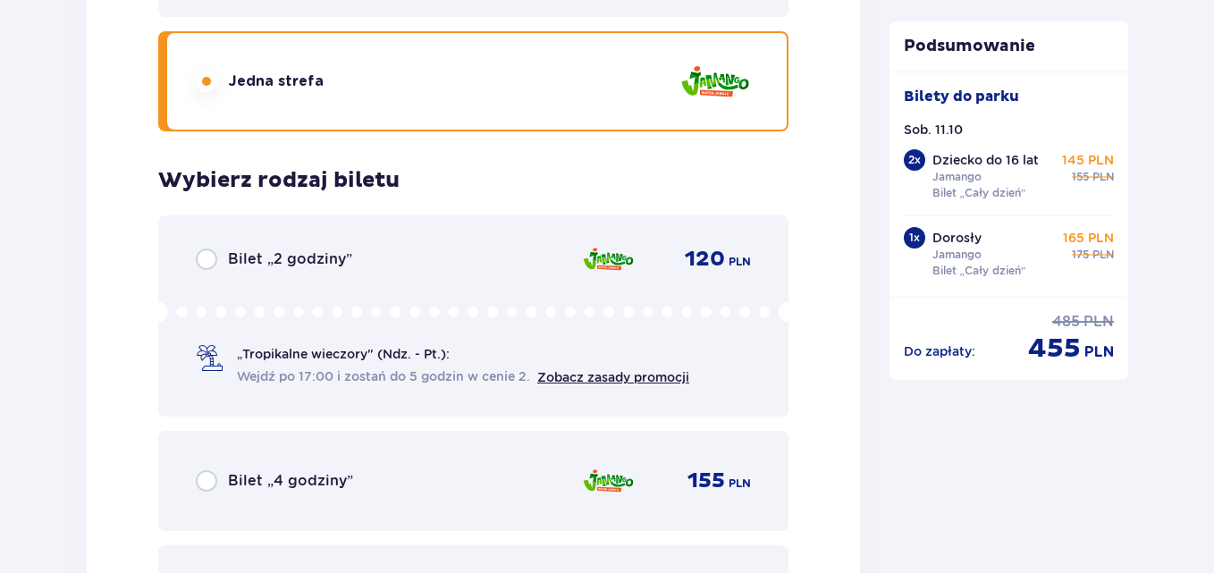
scroll to position [3148, 0]
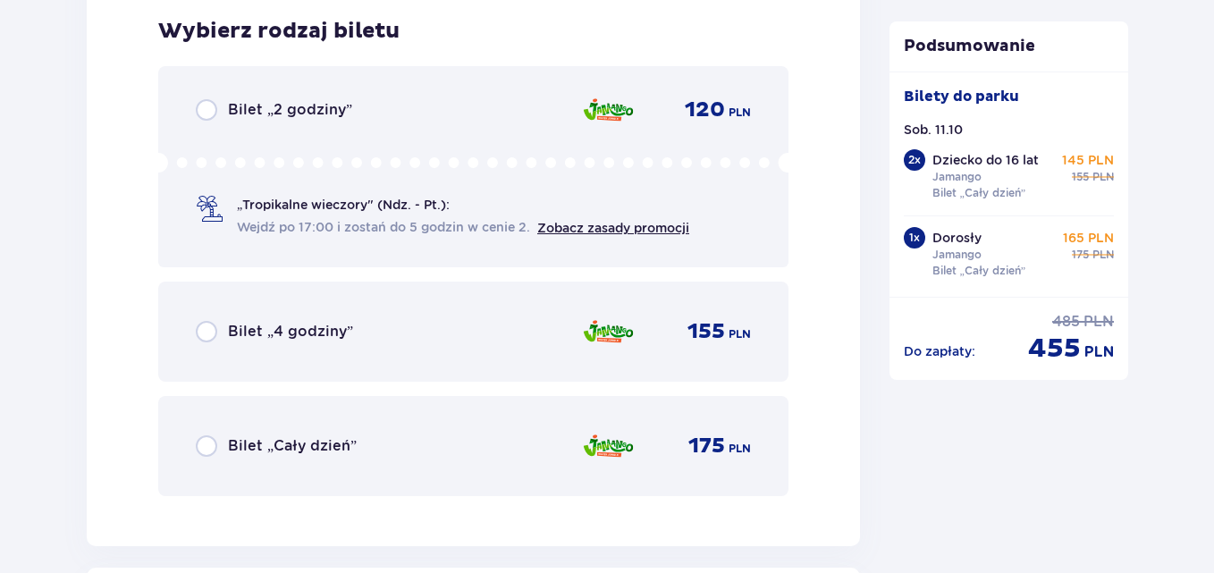
click at [211, 449] on input "radio" at bounding box center [206, 445] width 21 height 21
radio input "true"
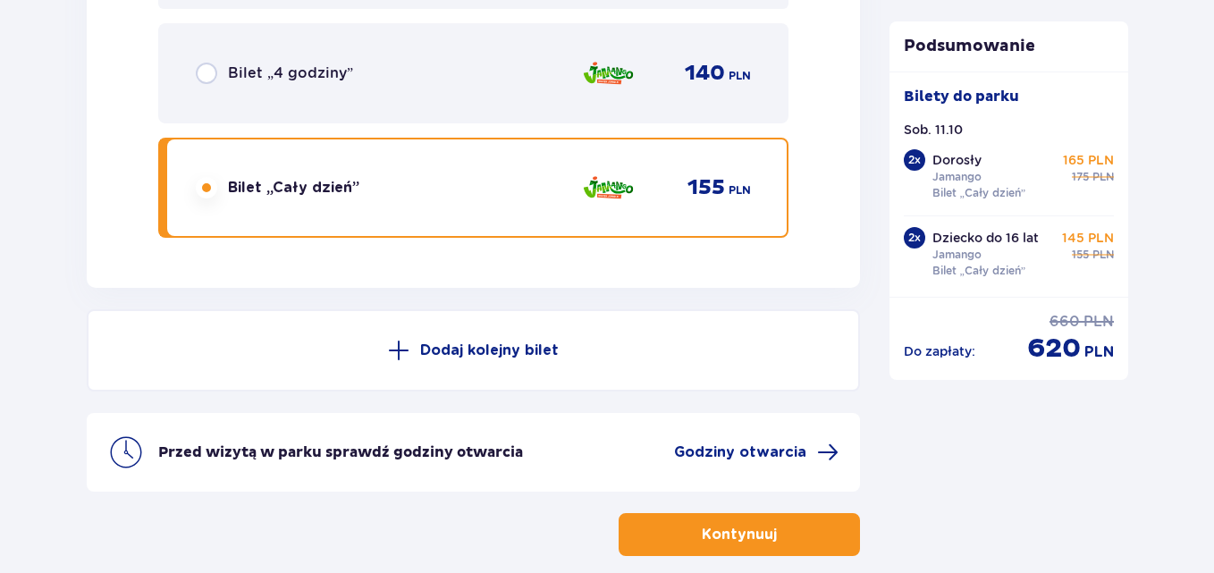
scroll to position [5829, 0]
click at [668, 541] on button "Kontynuuj" at bounding box center [739, 533] width 241 height 43
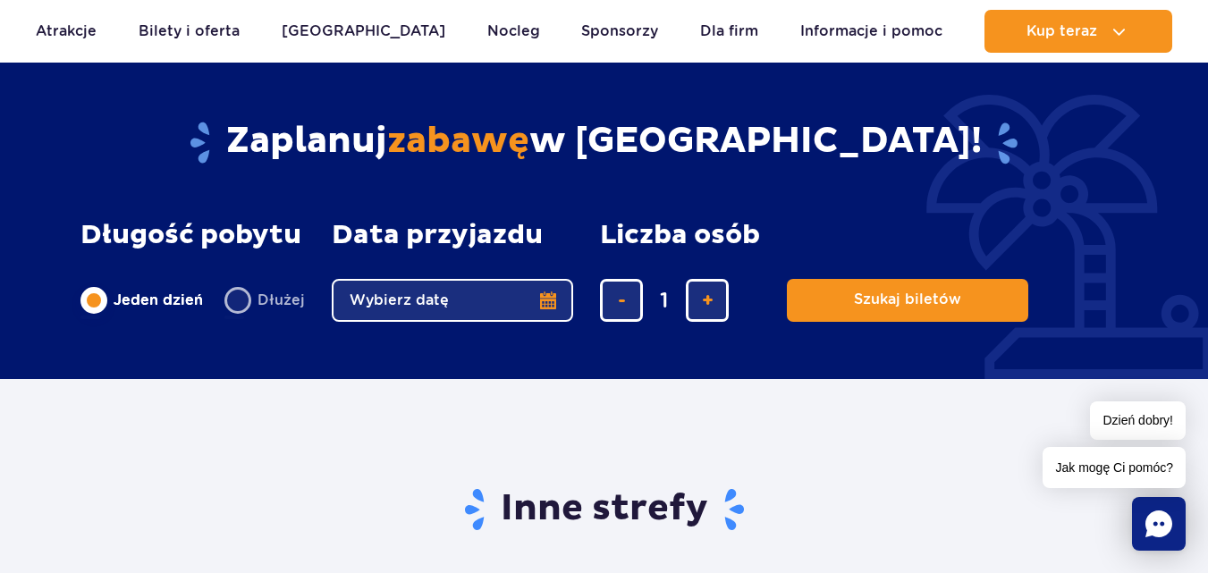
click at [546, 296] on button "Wybierz datę" at bounding box center [452, 300] width 241 height 43
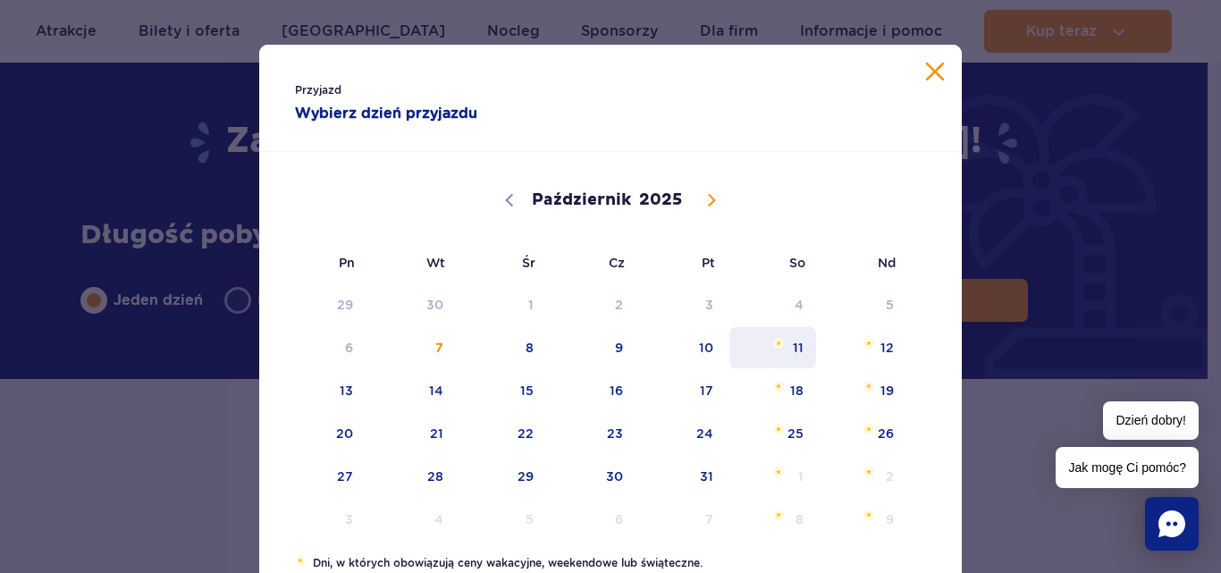
click at [797, 357] on span "11" at bounding box center [773, 347] width 90 height 41
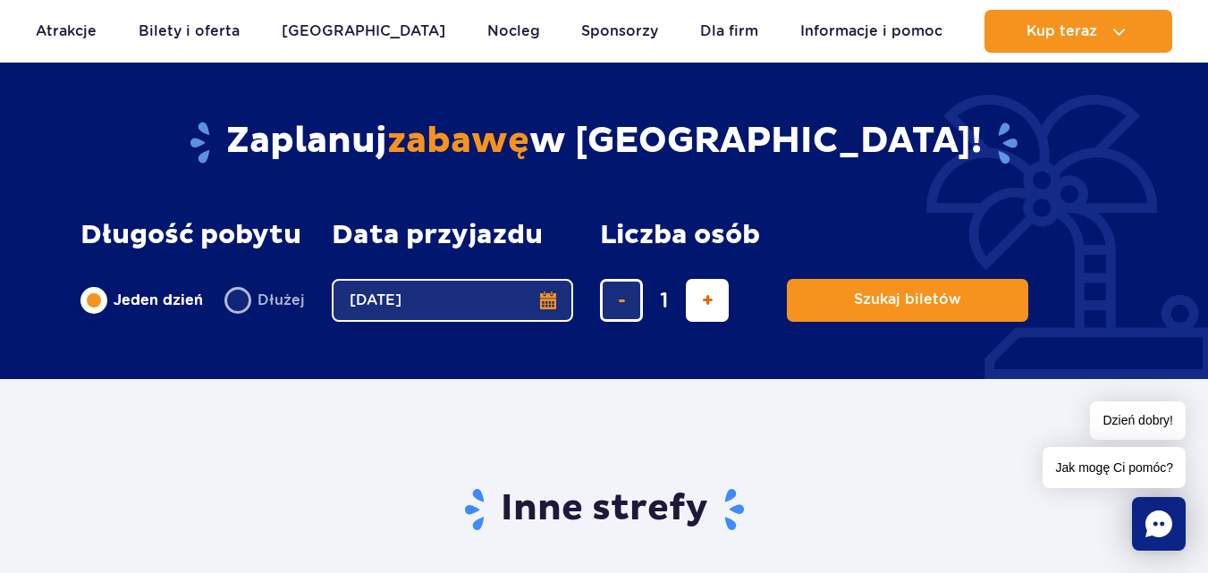
click at [710, 300] on span "dodaj bilet" at bounding box center [708, 300] width 12 height 0
type input "4"
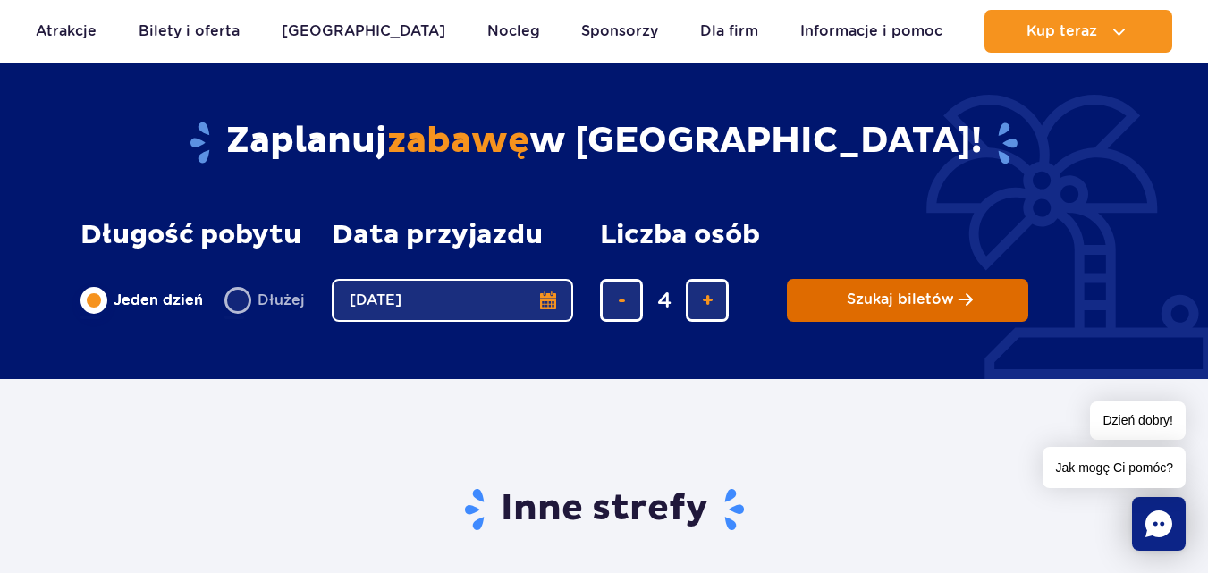
click at [887, 306] on span "Szukaj biletów" at bounding box center [900, 299] width 107 height 16
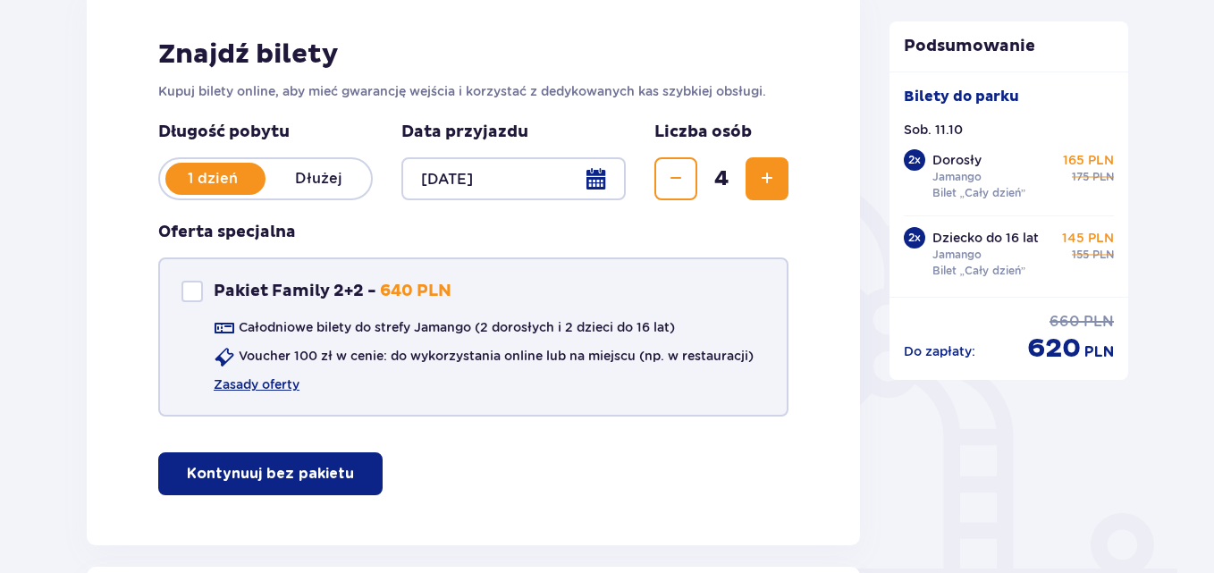
click at [194, 291] on div "Pakiet Family 2+2" at bounding box center [191, 291] width 21 height 21
checkbox input "true"
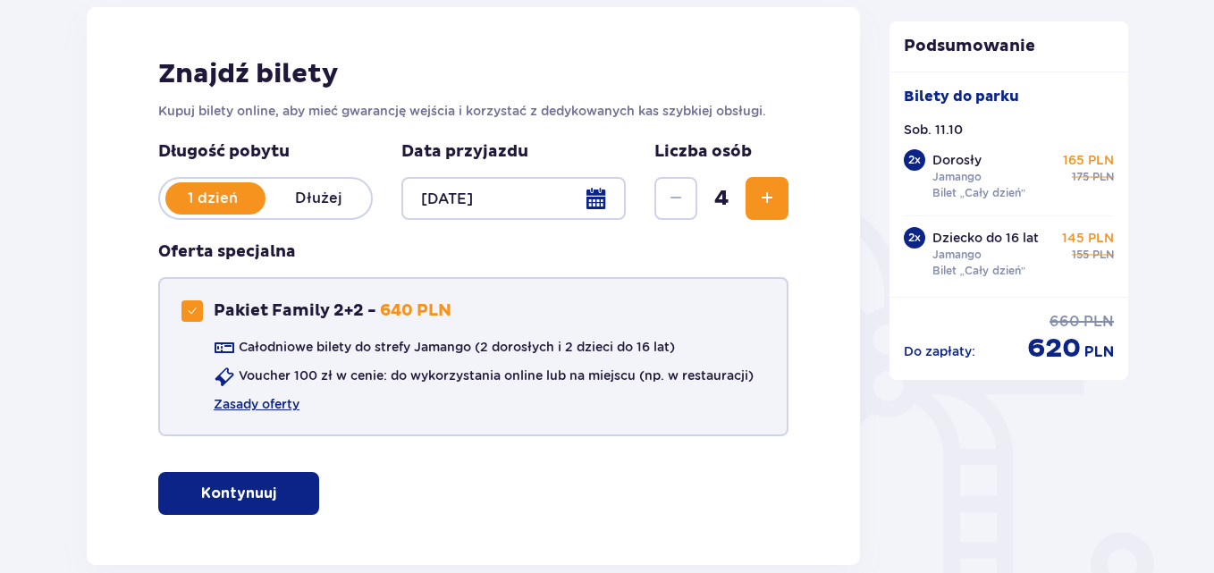
scroll to position [358, 0]
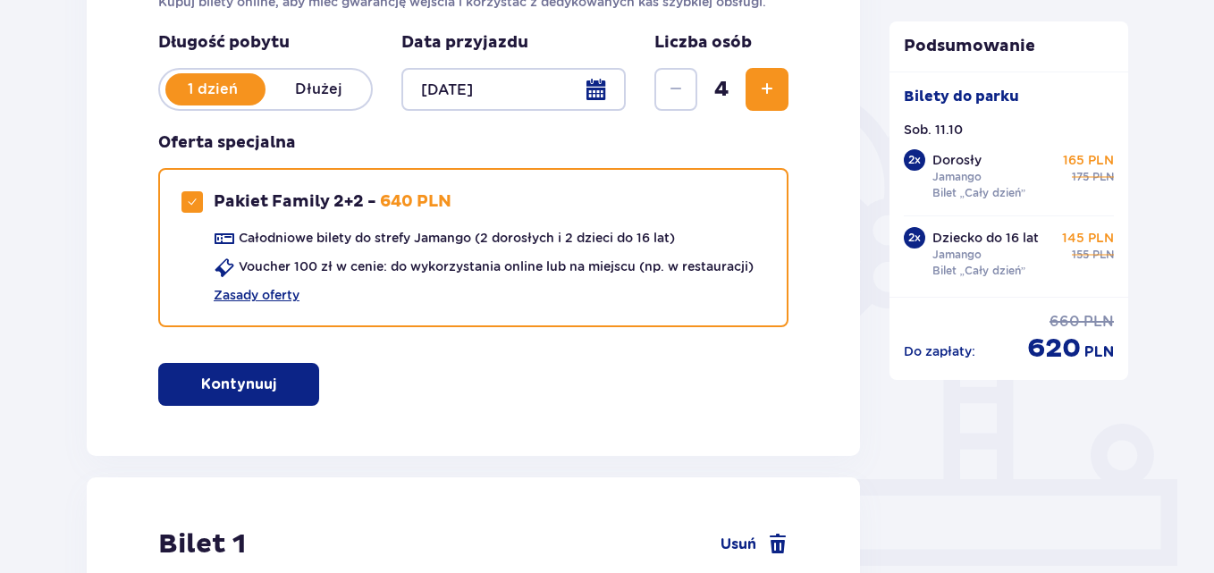
click at [282, 391] on span "button" at bounding box center [279, 384] width 21 height 21
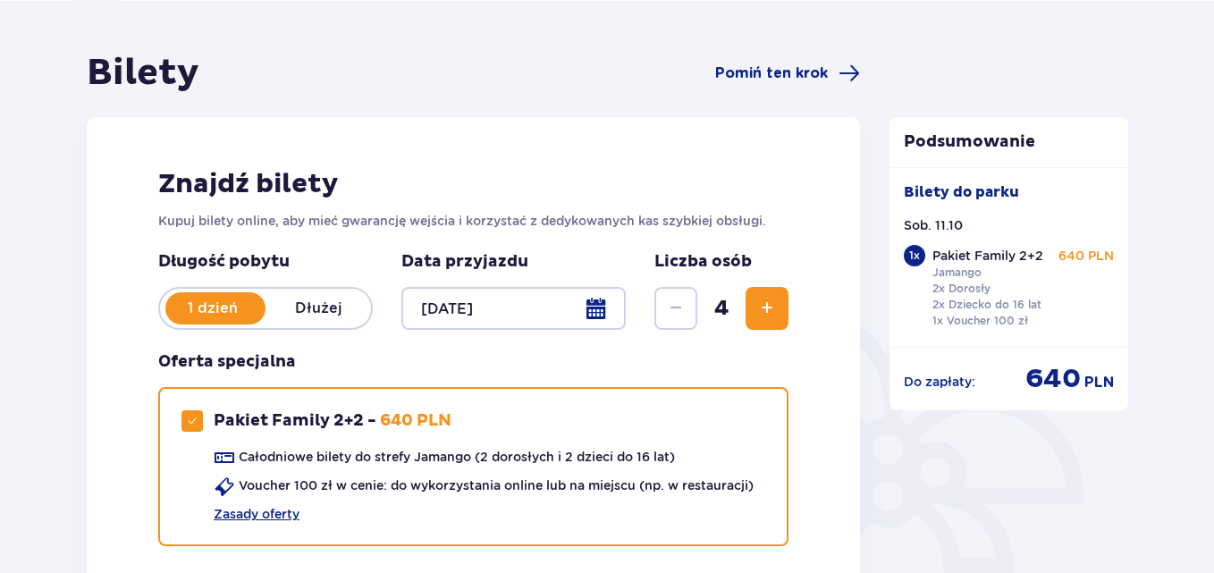
scroll to position [0, 0]
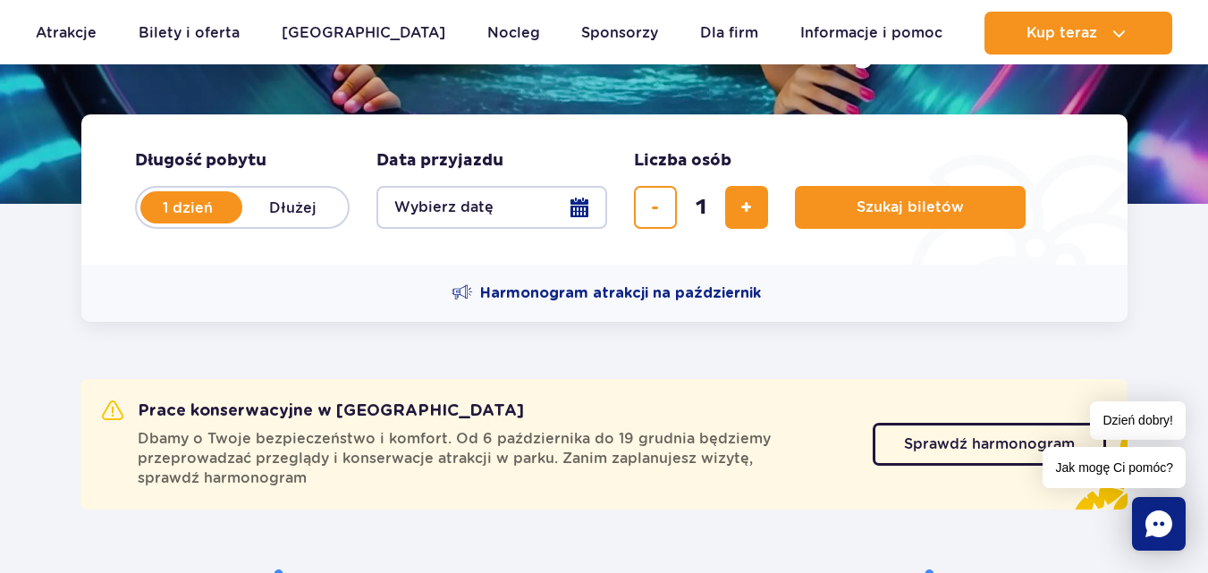
click at [584, 211] on button "Wybierz datę" at bounding box center [491, 207] width 231 height 43
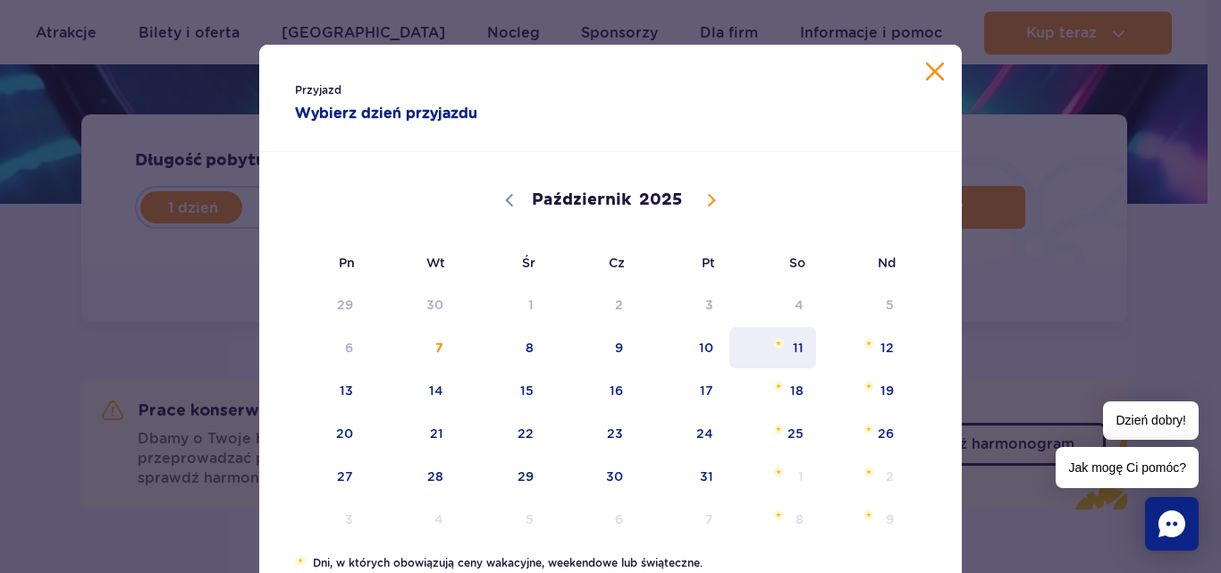
click at [796, 348] on span "11" at bounding box center [773, 347] width 90 height 41
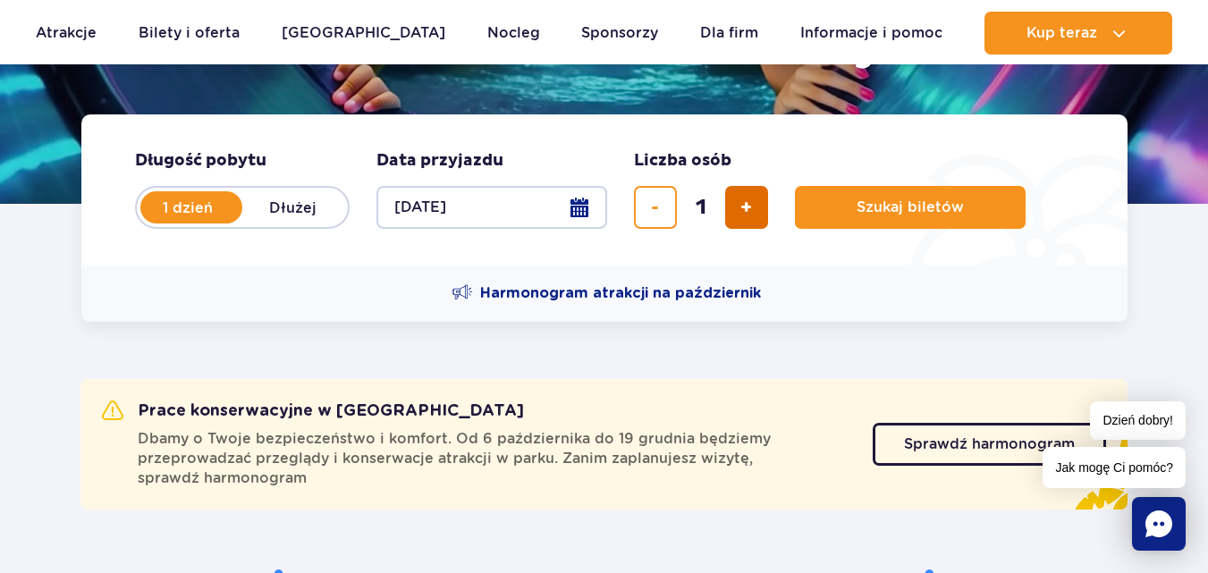
click at [754, 207] on button "dodaj bilet" at bounding box center [746, 207] width 43 height 43
type input "3"
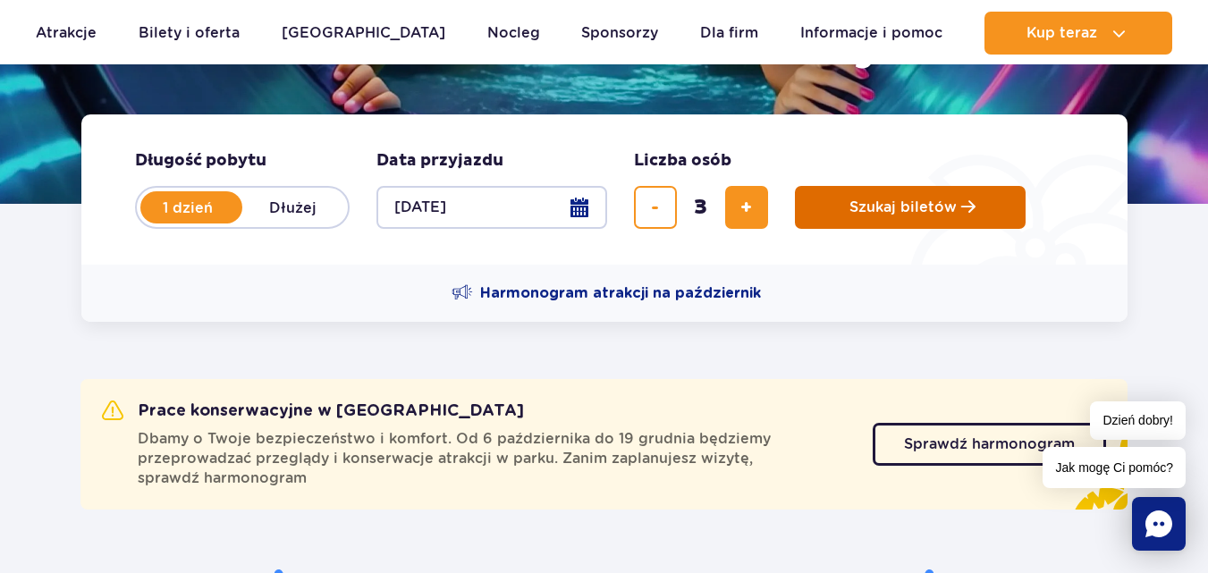
click at [913, 205] on span "Szukaj biletów" at bounding box center [902, 207] width 107 height 16
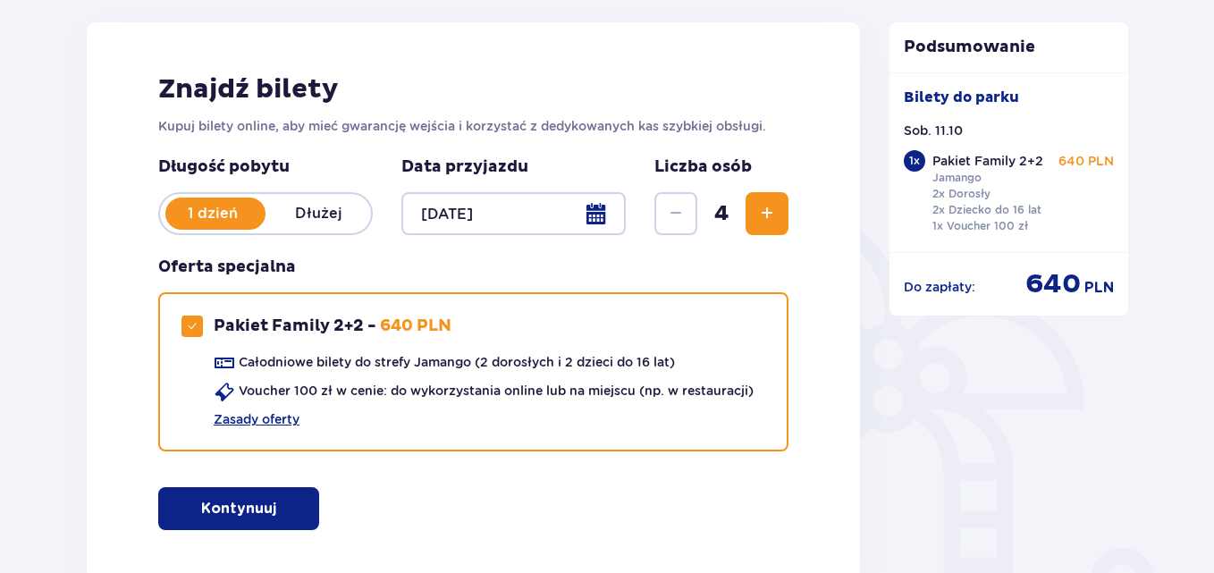
scroll to position [536, 0]
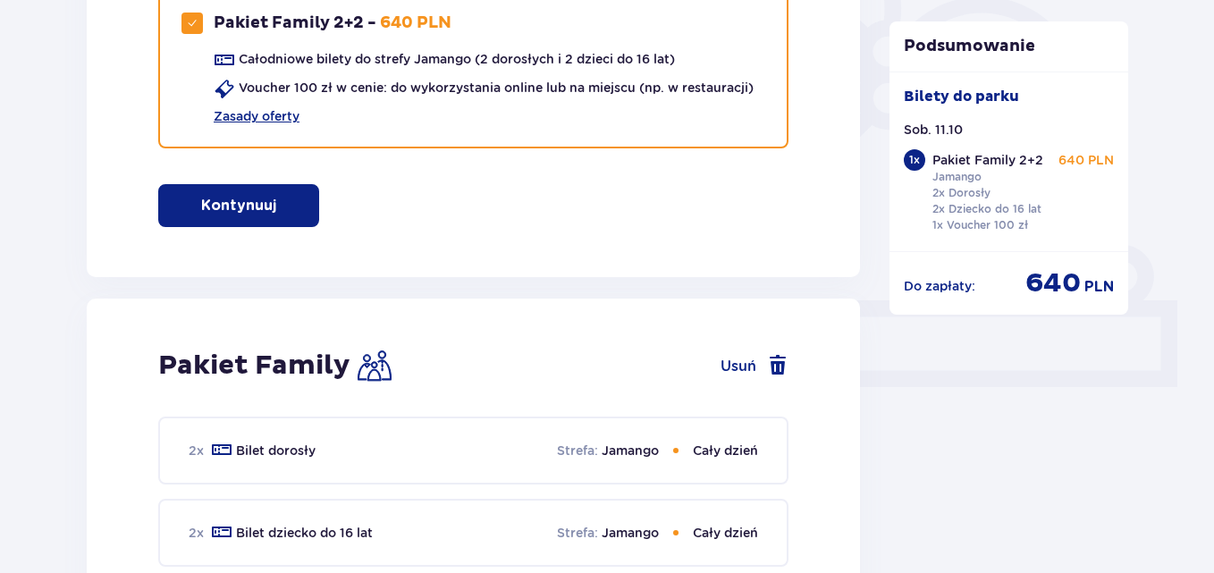
click at [738, 361] on button "Usuń" at bounding box center [755, 365] width 68 height 21
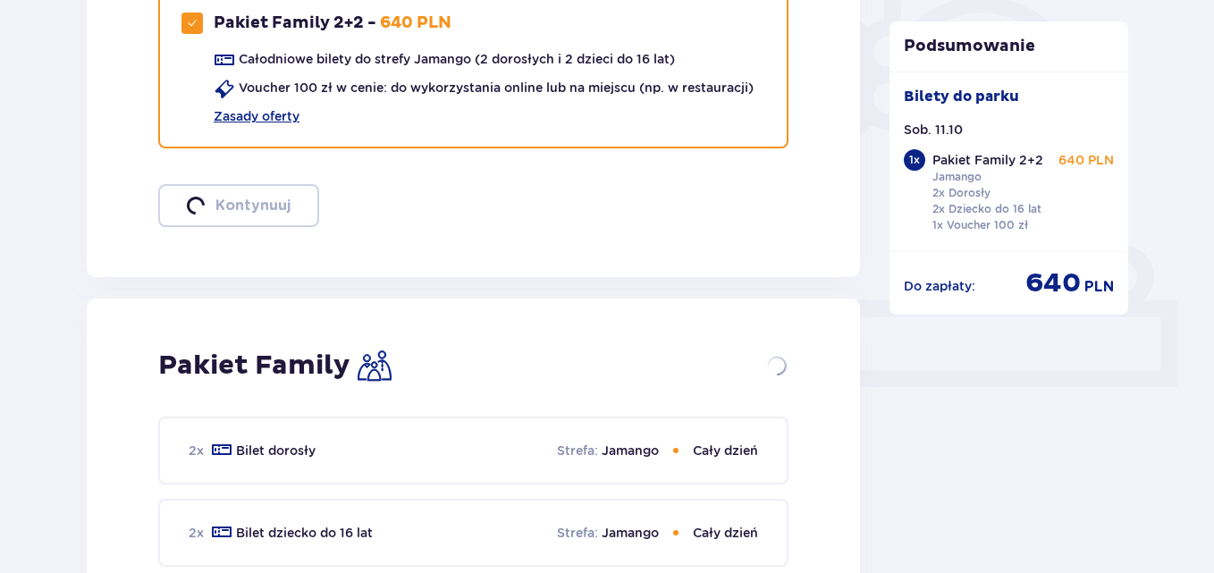
checkbox input "false"
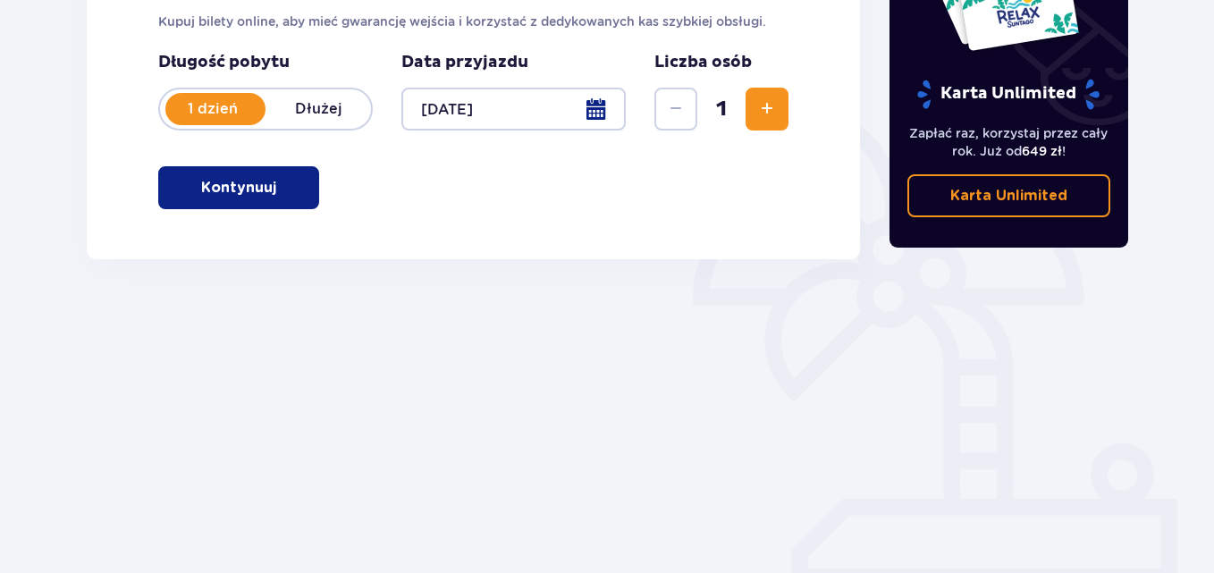
scroll to position [338, 0]
click at [776, 114] on span "Zwiększ" at bounding box center [766, 108] width 21 height 21
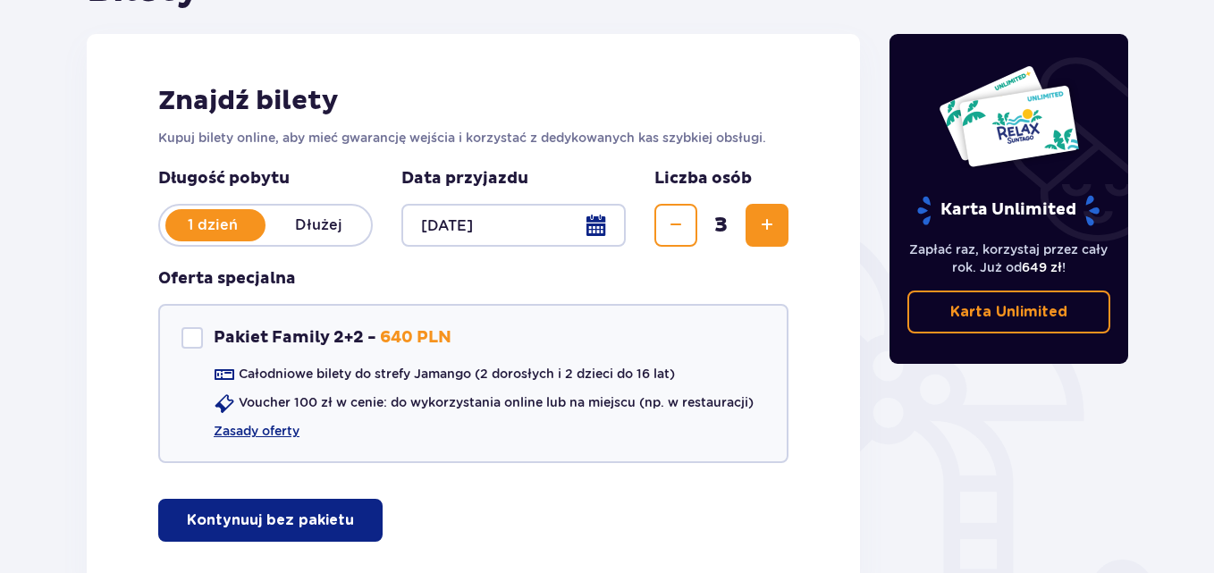
scroll to position [159, 0]
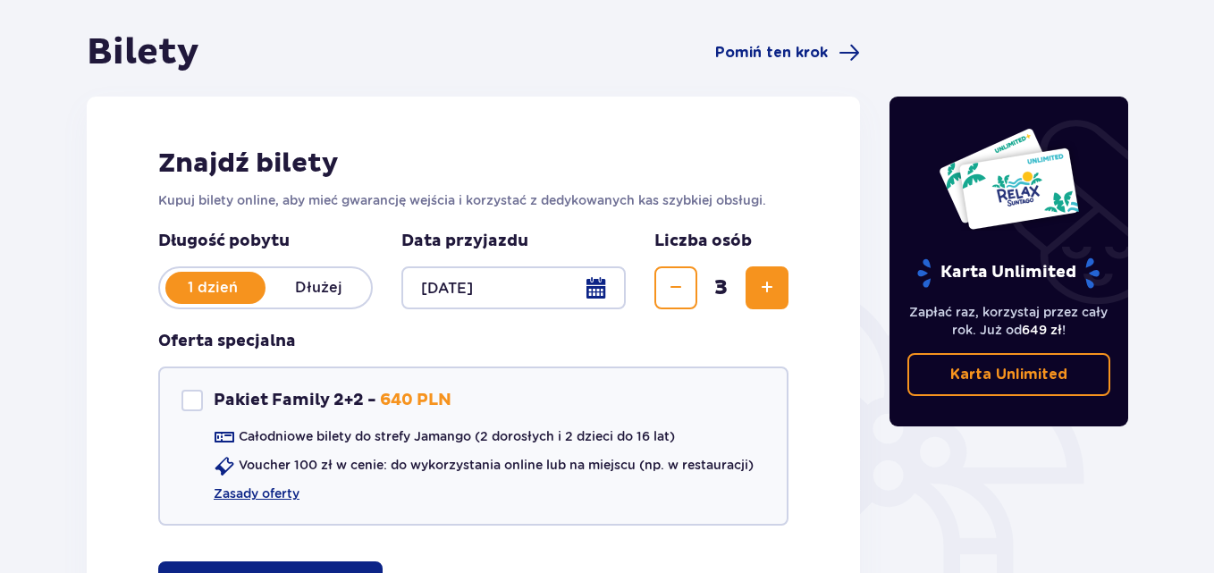
click at [679, 291] on span "Zmniejsz" at bounding box center [675, 287] width 21 height 21
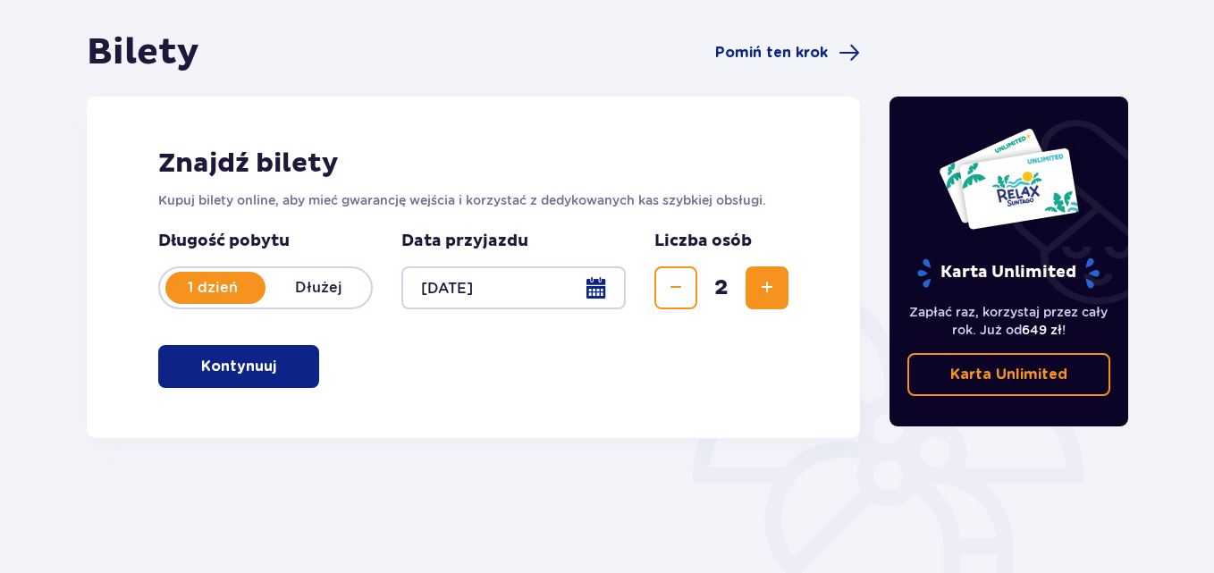
click at [679, 291] on span "Zmniejsz" at bounding box center [675, 287] width 21 height 21
click at [754, 288] on button "Zwiększ" at bounding box center [767, 287] width 43 height 43
click at [249, 365] on p "Kontynuuj" at bounding box center [238, 367] width 75 height 20
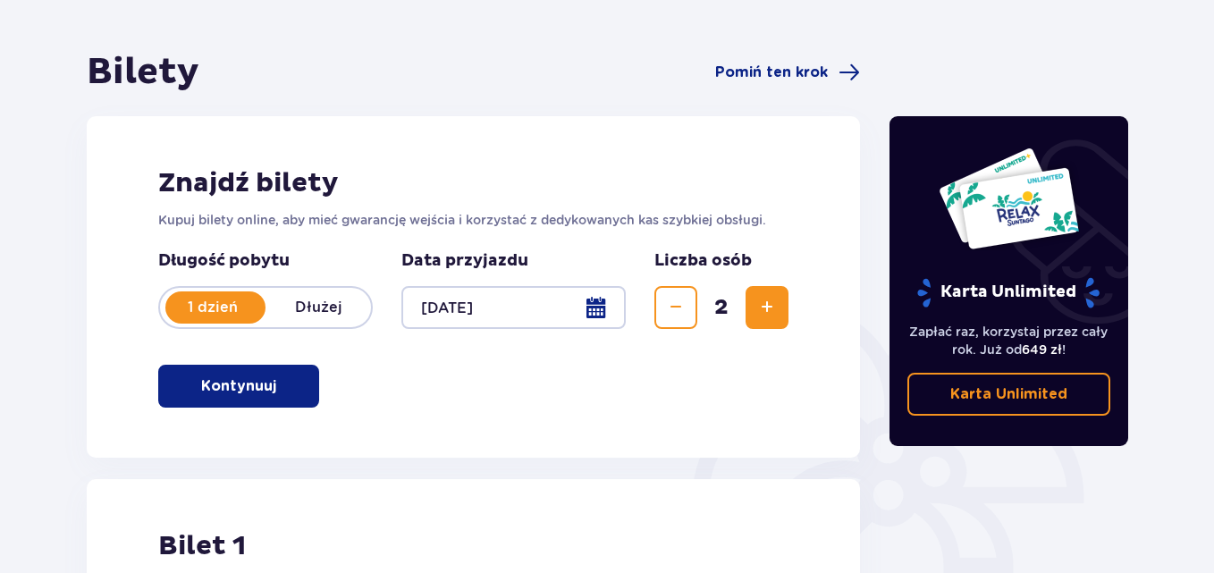
scroll to position [358, 0]
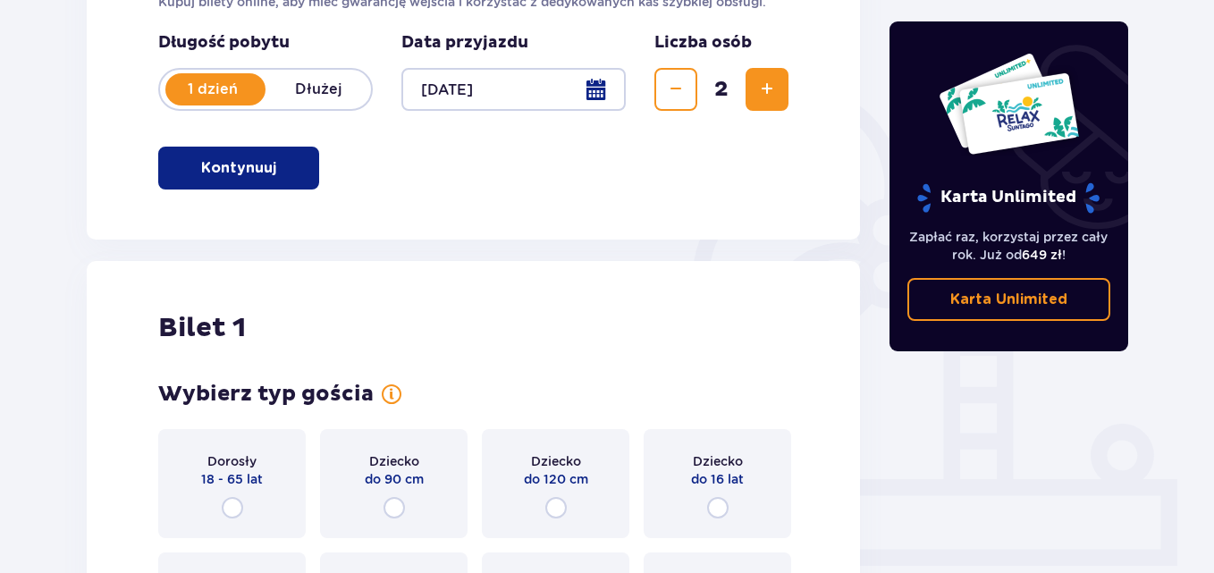
click at [663, 95] on button "Zmniejsz" at bounding box center [675, 89] width 43 height 43
